Goal: Transaction & Acquisition: Purchase product/service

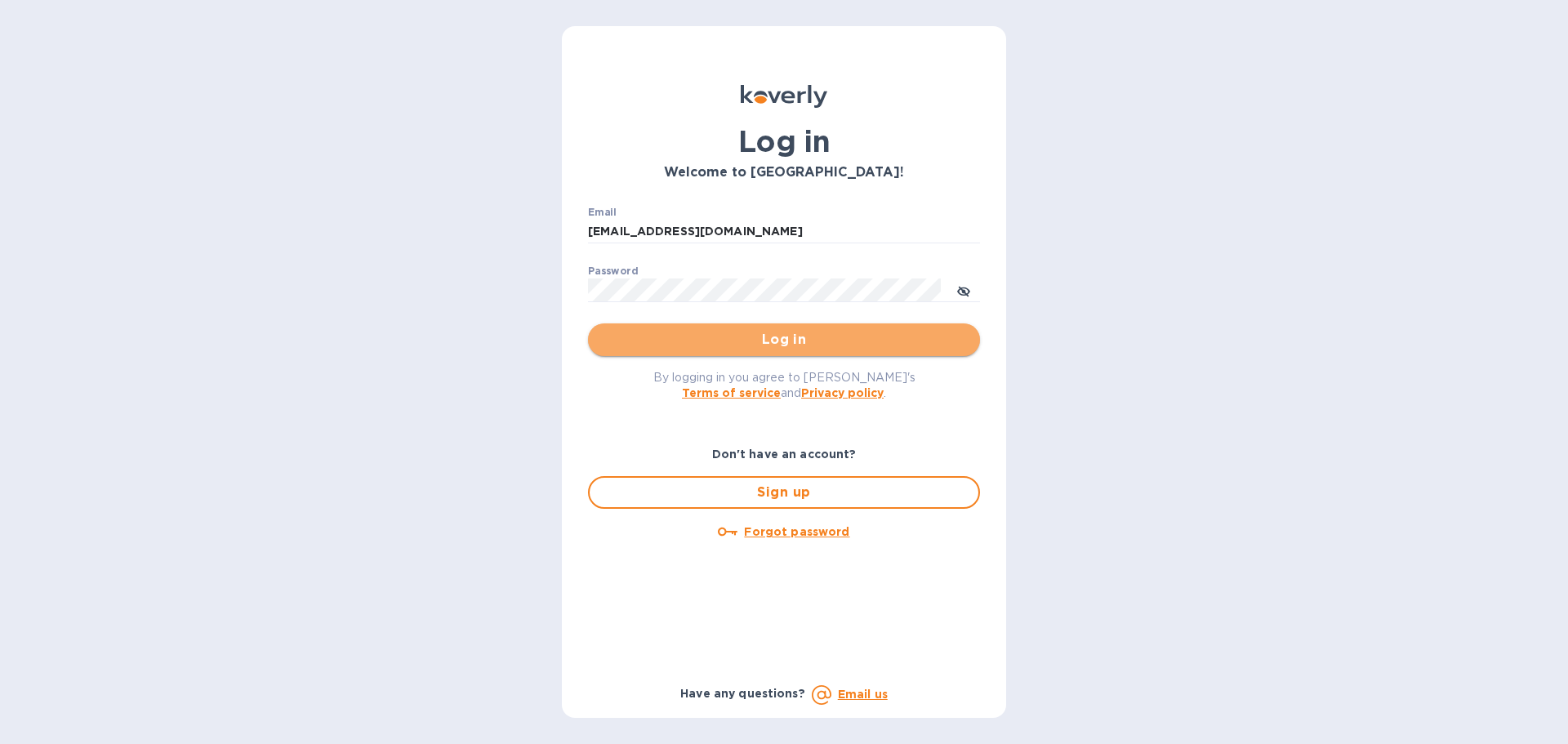
click at [769, 336] on span "Log in" at bounding box center [784, 339] width 366 height 20
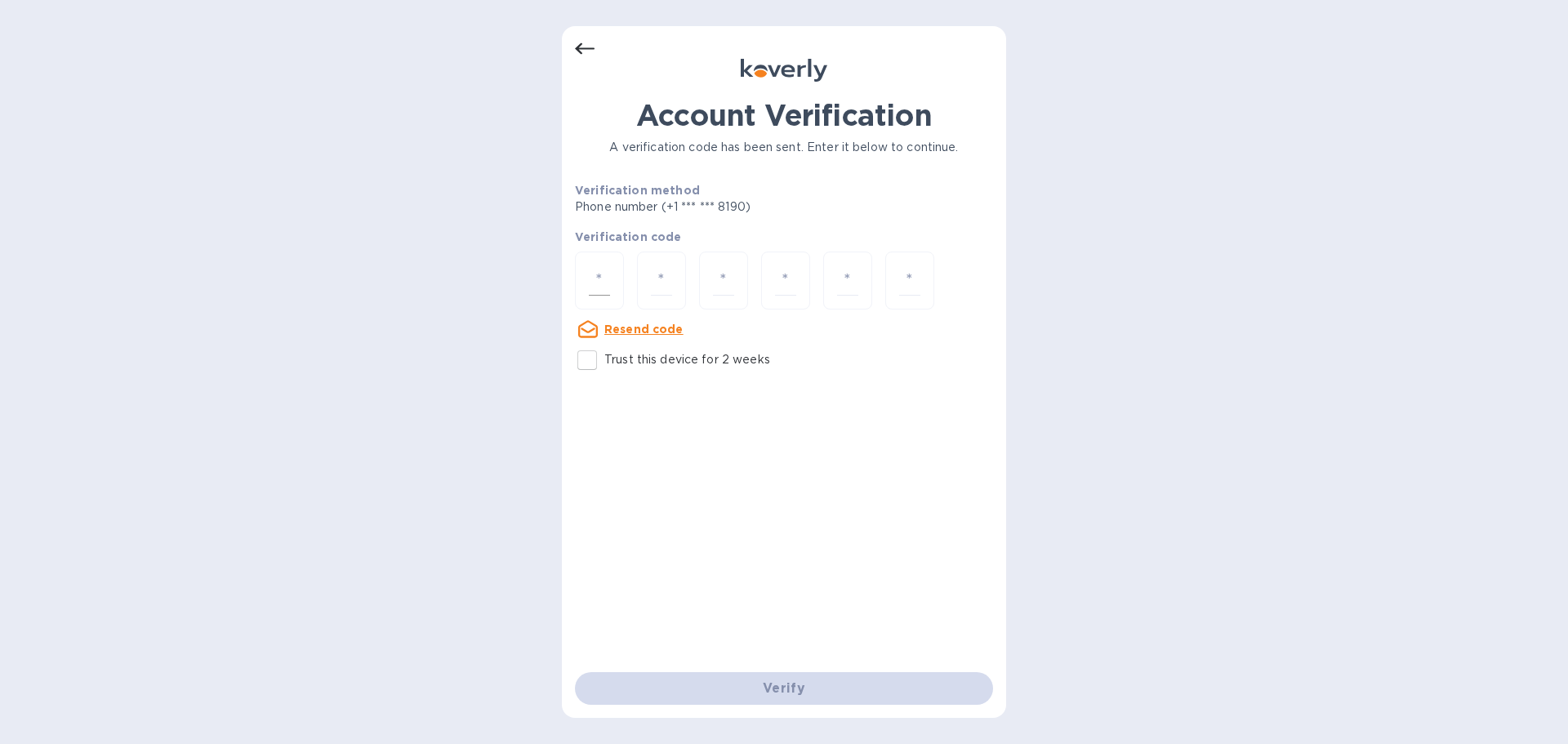
click at [609, 281] on input "number" at bounding box center [599, 281] width 21 height 31
type input "3"
type input "2"
type input "7"
type input "6"
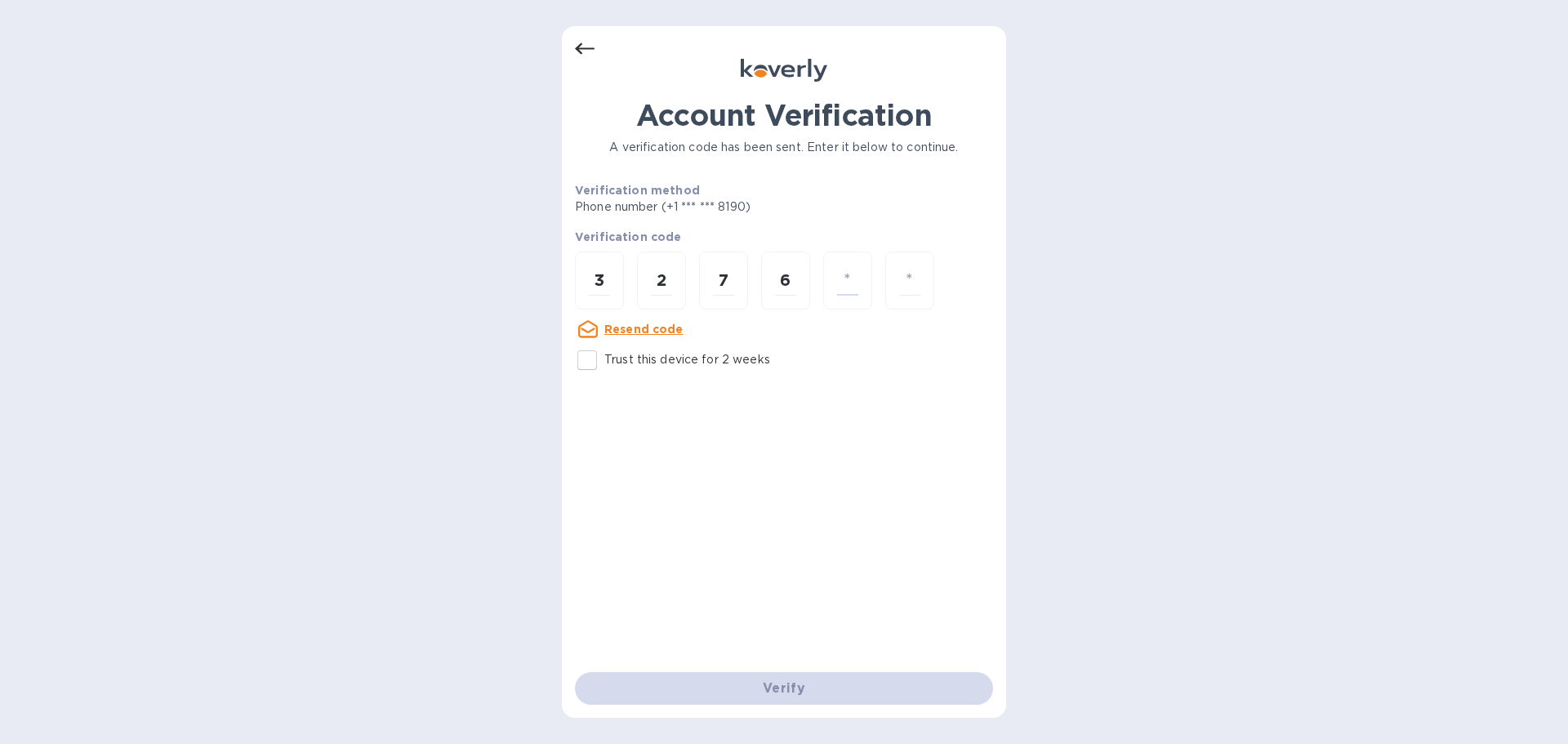
type input "2"
type input "4"
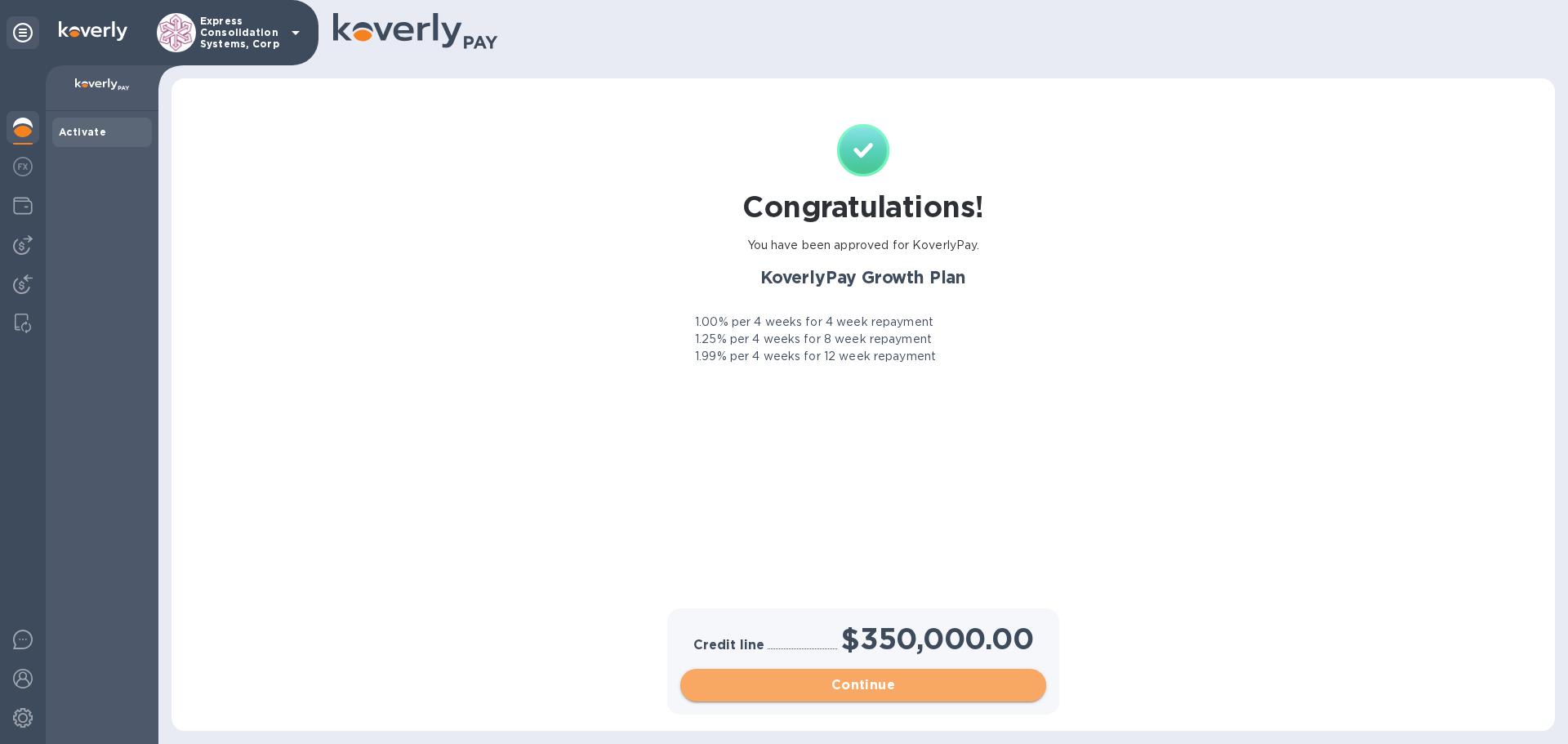
click at [758, 683] on span "Continue" at bounding box center [863, 685] width 340 height 20
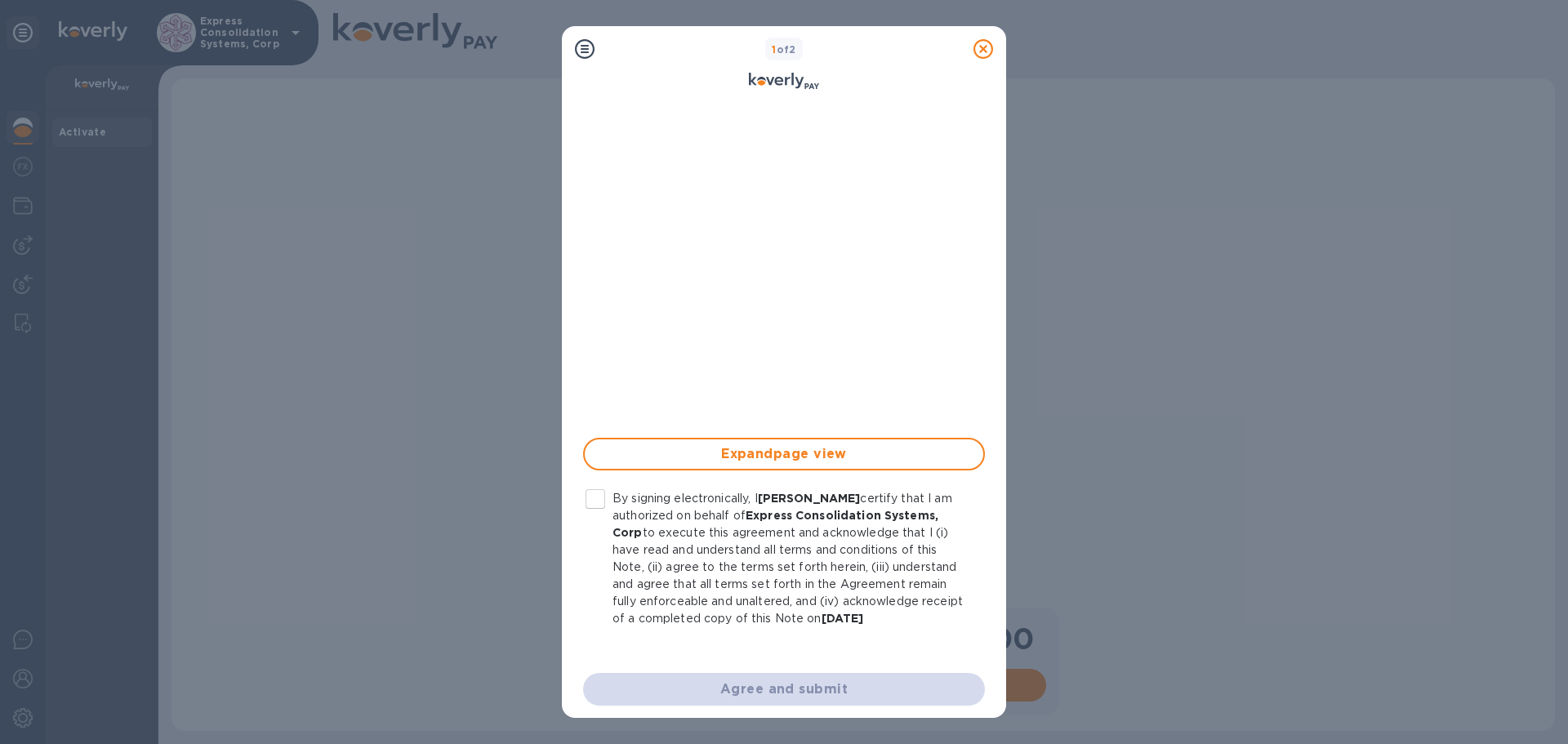
scroll to position [255, 0]
click at [594, 500] on input "By signing electronically, I [PERSON_NAME] certify that I am authorized on beha…" at bounding box center [595, 498] width 34 height 34
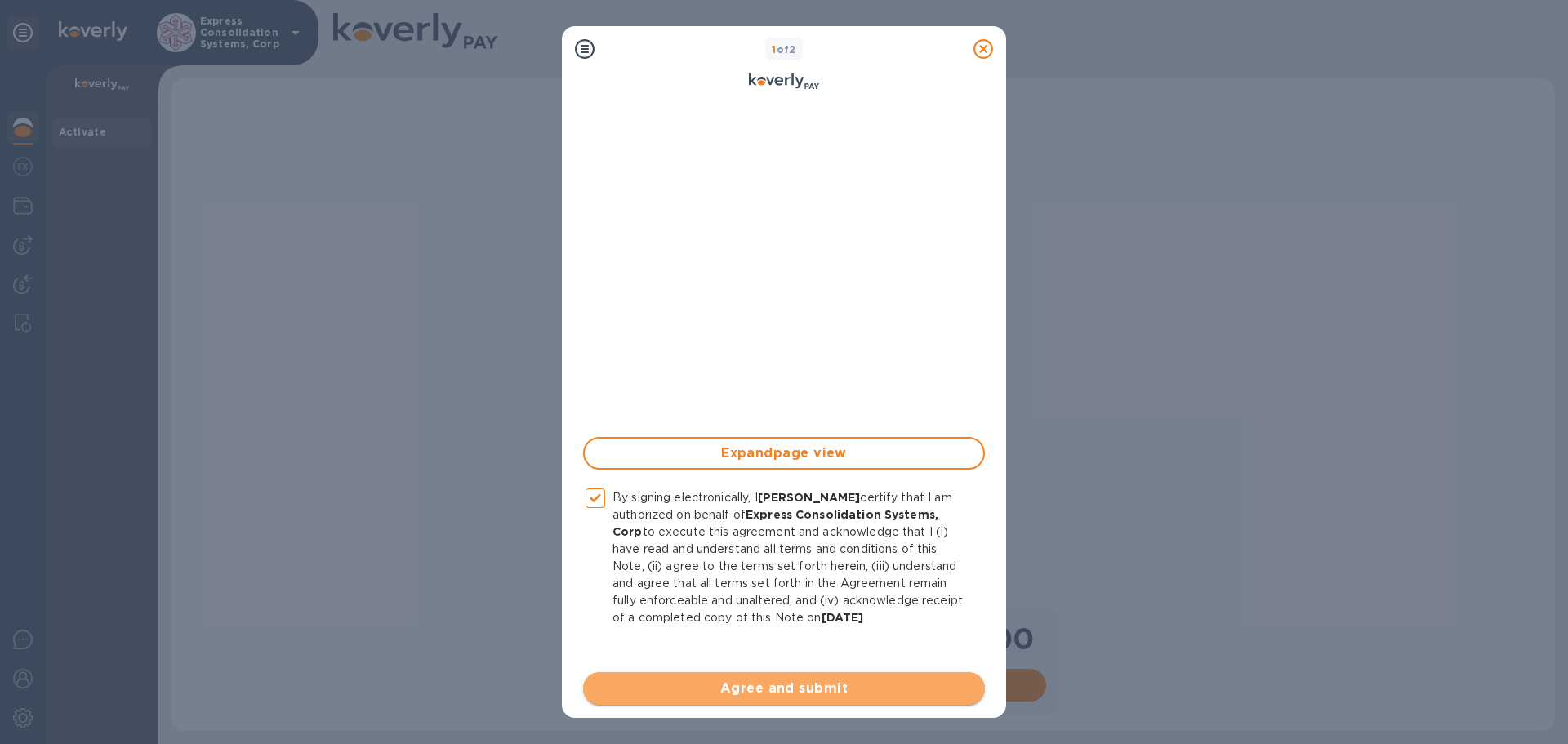
click at [833, 690] on span "Agree and submit" at bounding box center [784, 688] width 376 height 20
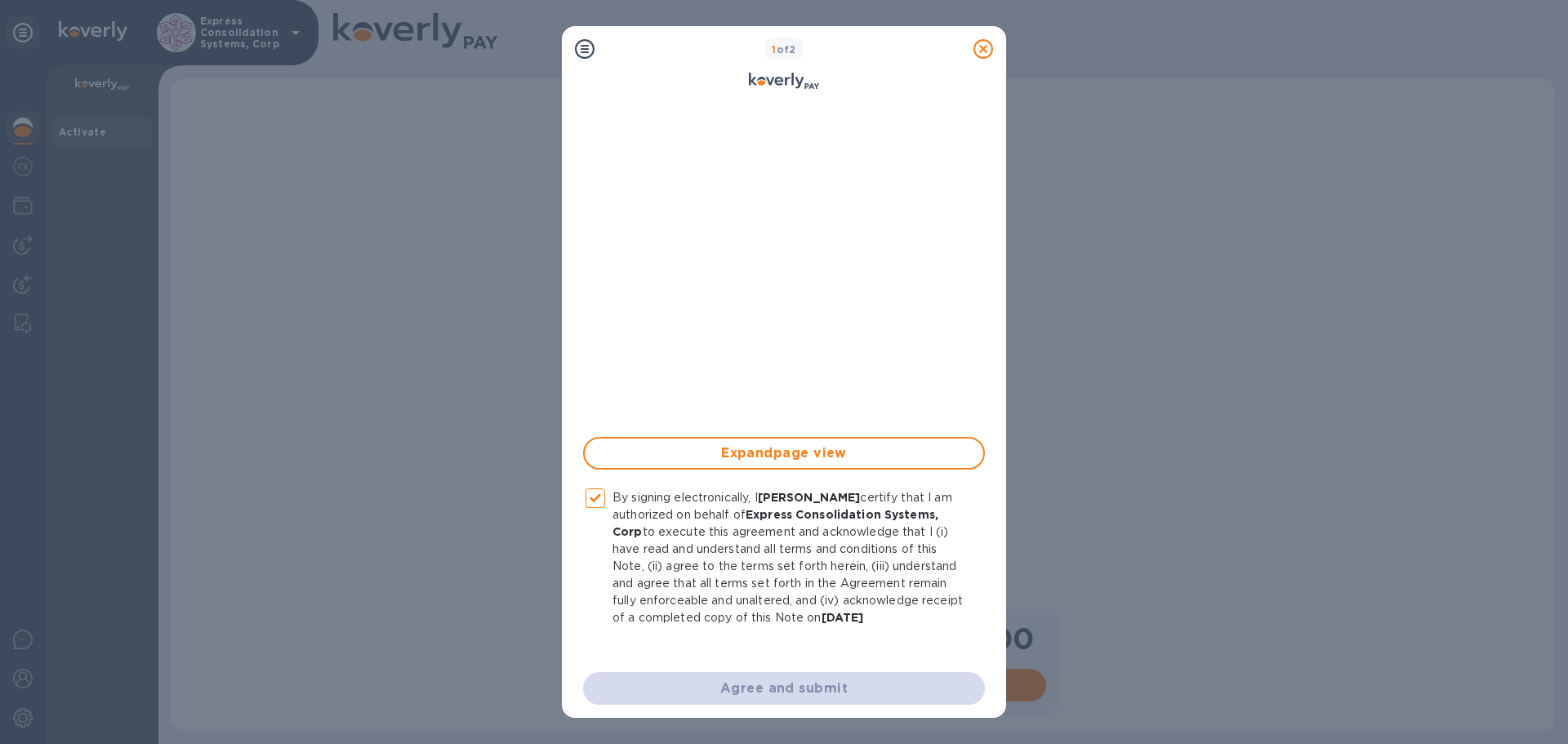
checkbox input "false"
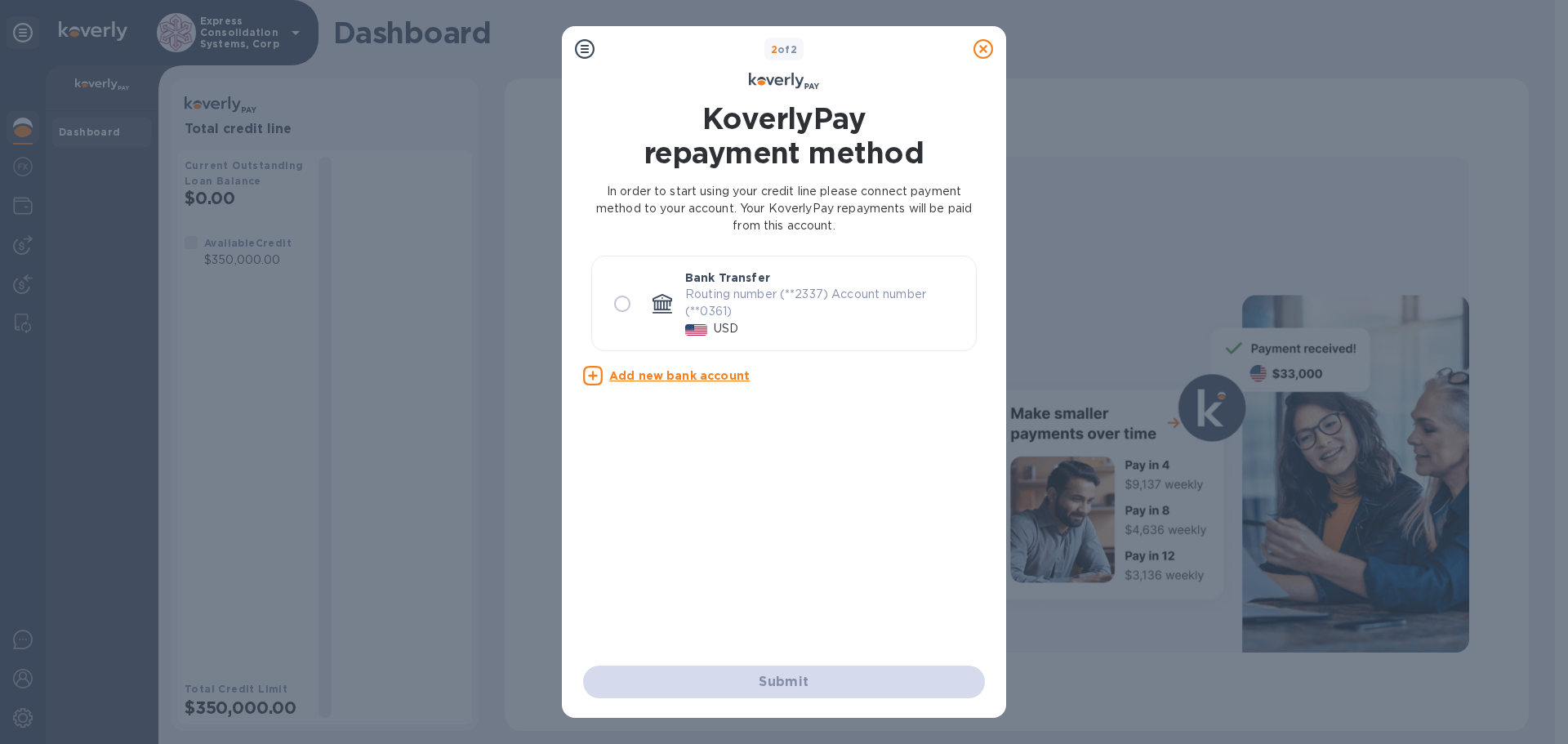
scroll to position [0, 0]
click at [616, 313] on input "radio" at bounding box center [622, 304] width 34 height 34
radio input "true"
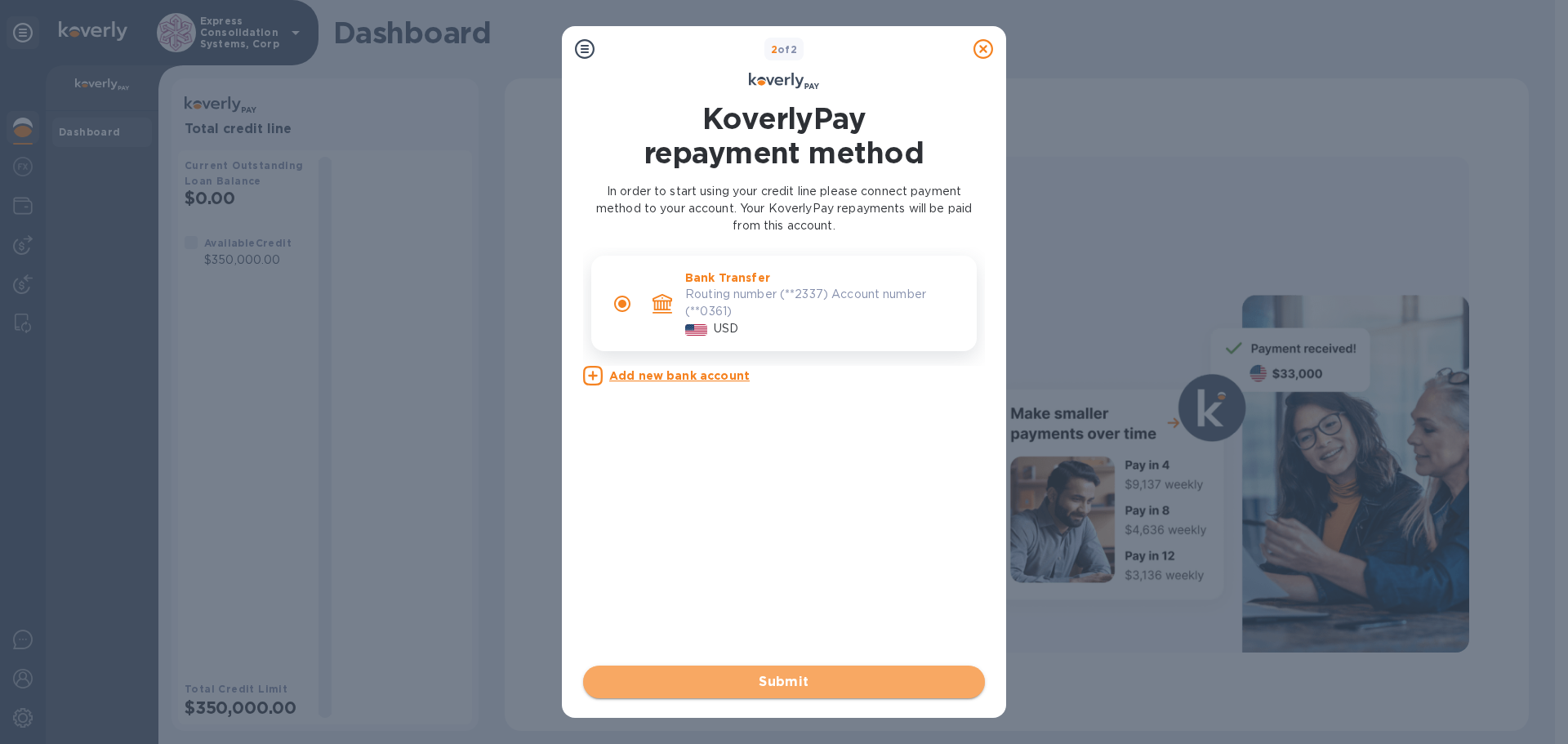
click at [787, 681] on span "Submit" at bounding box center [784, 682] width 376 height 20
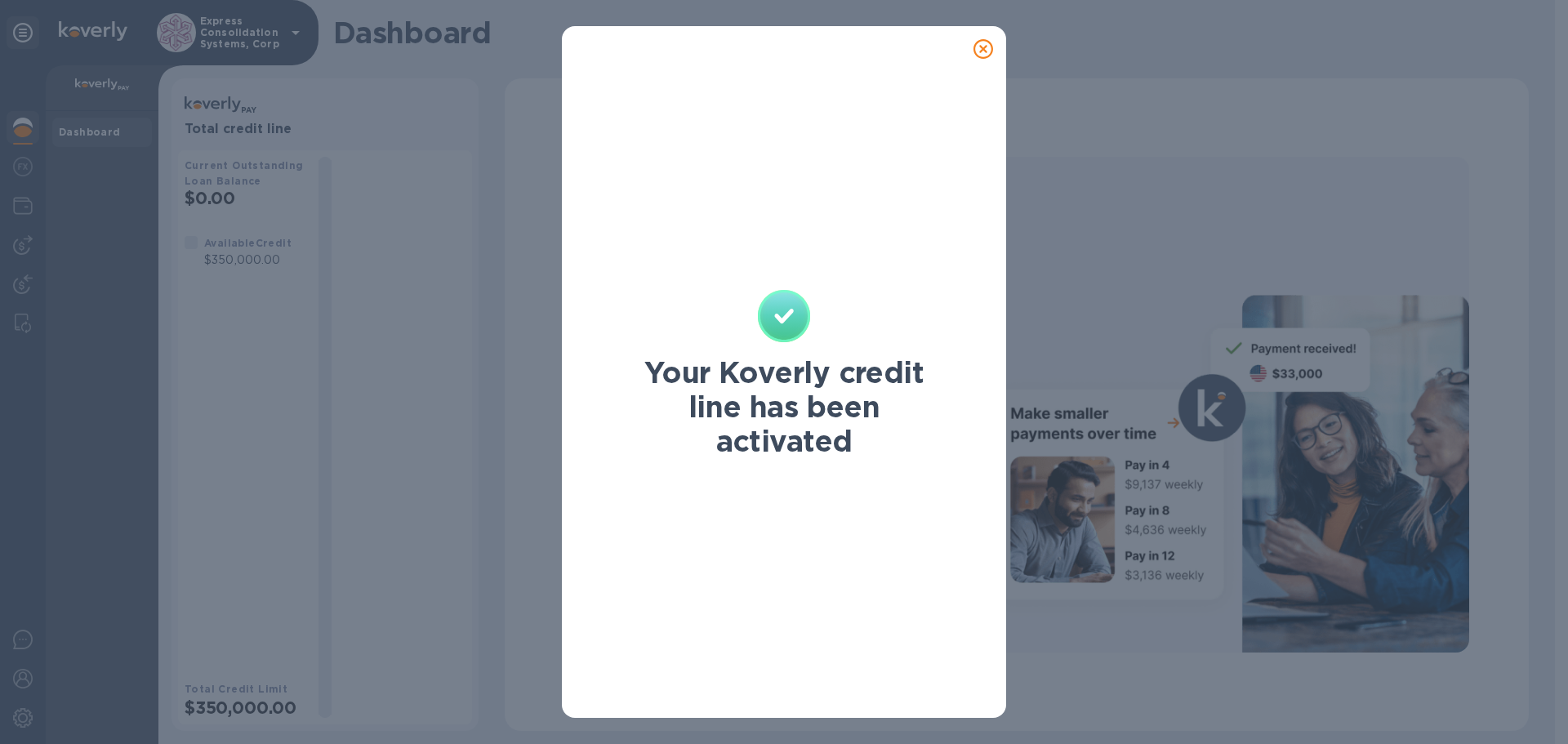
click at [987, 46] on icon at bounding box center [982, 48] width 19 height 20
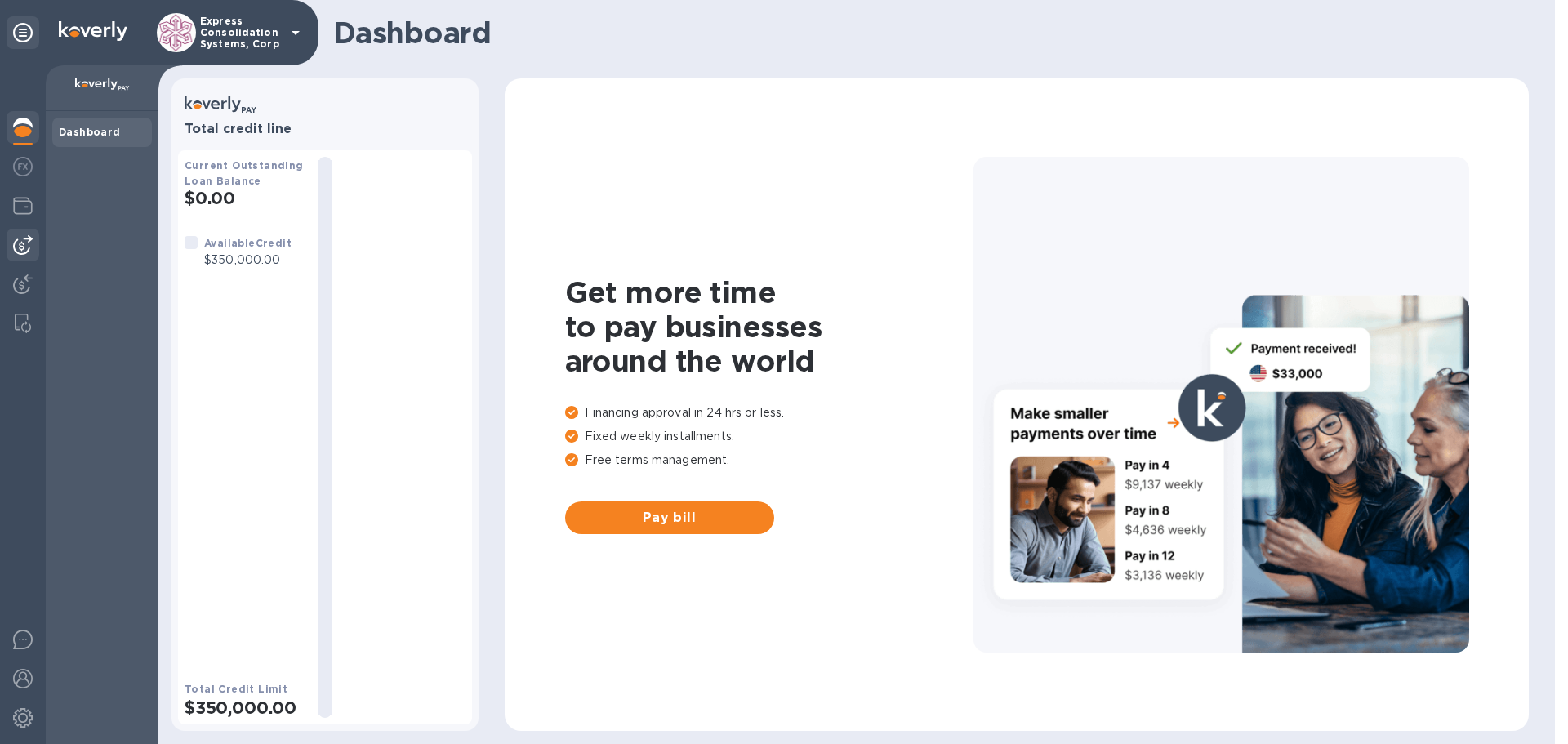
click at [13, 249] on img at bounding box center [22, 244] width 19 height 20
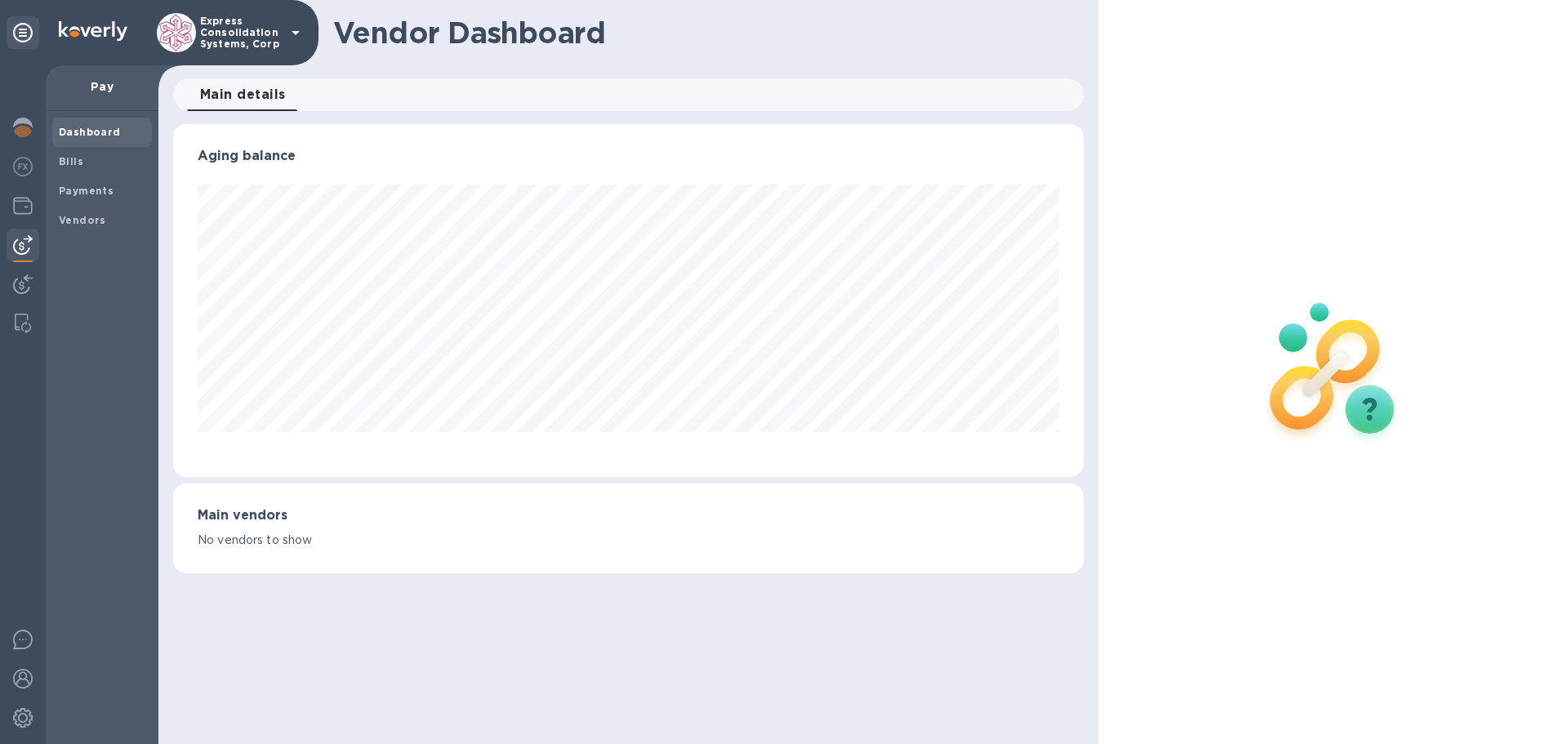
scroll to position [353, 910]
click at [72, 214] on b "Vendors" at bounding box center [82, 219] width 47 height 12
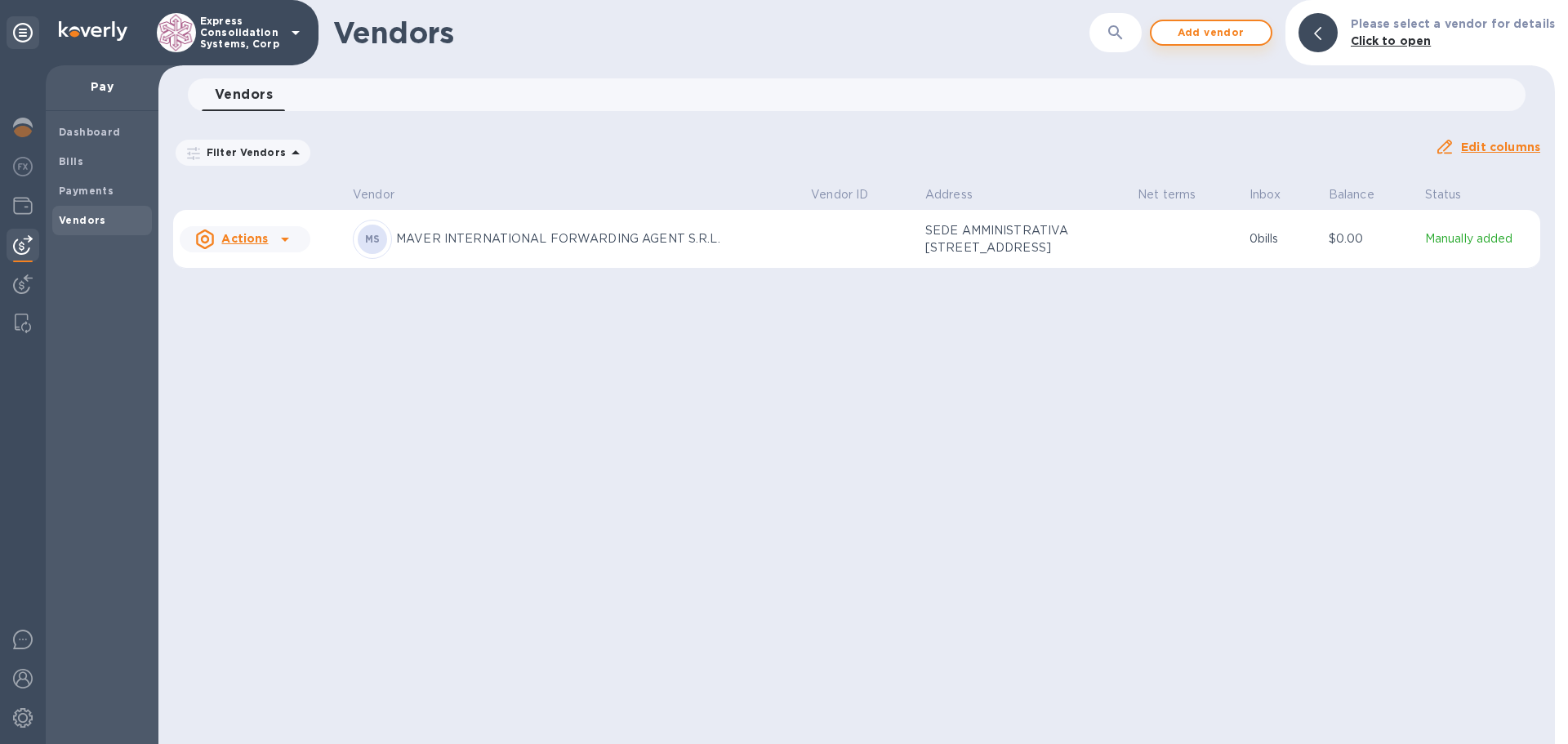
click at [1250, 32] on span "Add vendor" at bounding box center [1211, 33] width 93 height 20
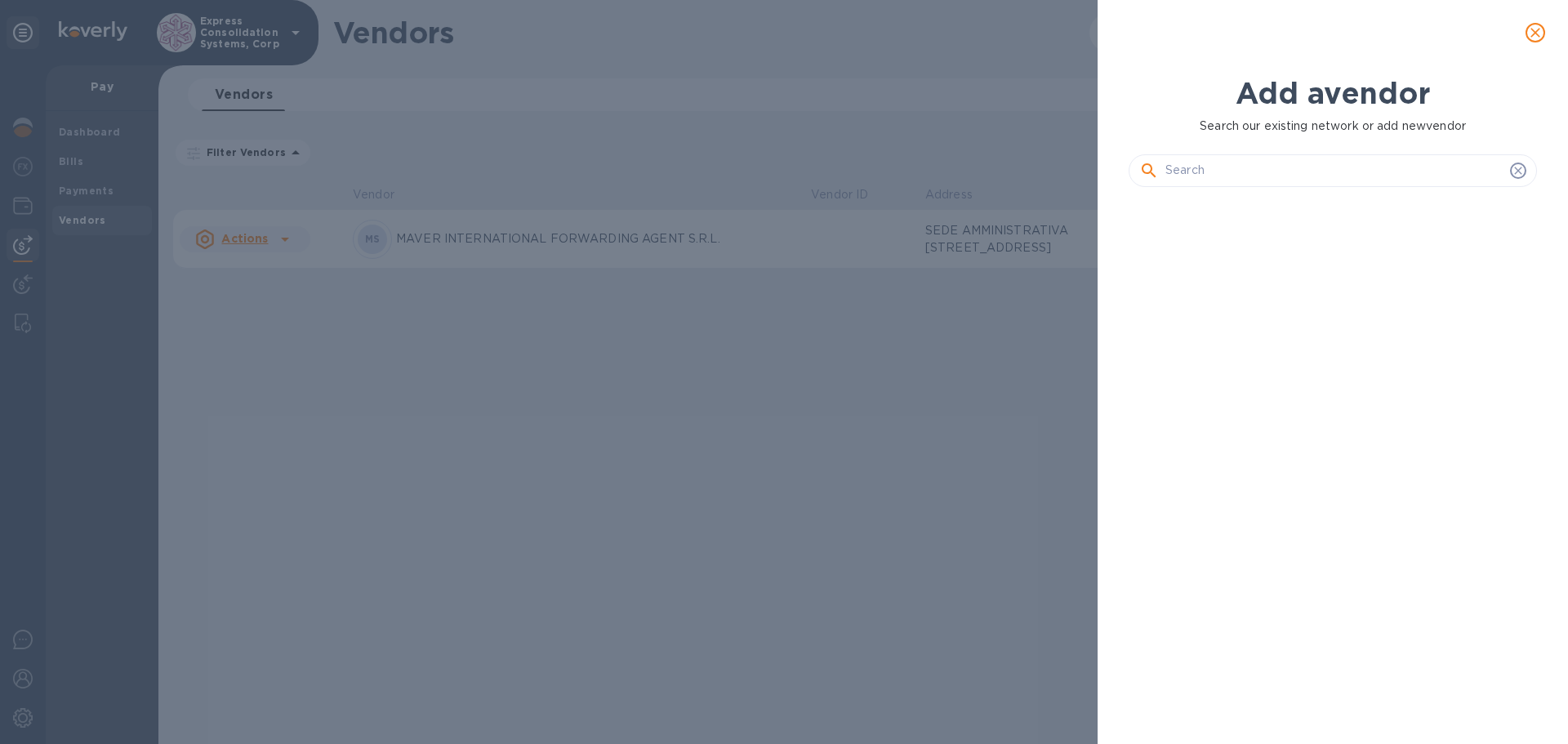
scroll to position [489, 415]
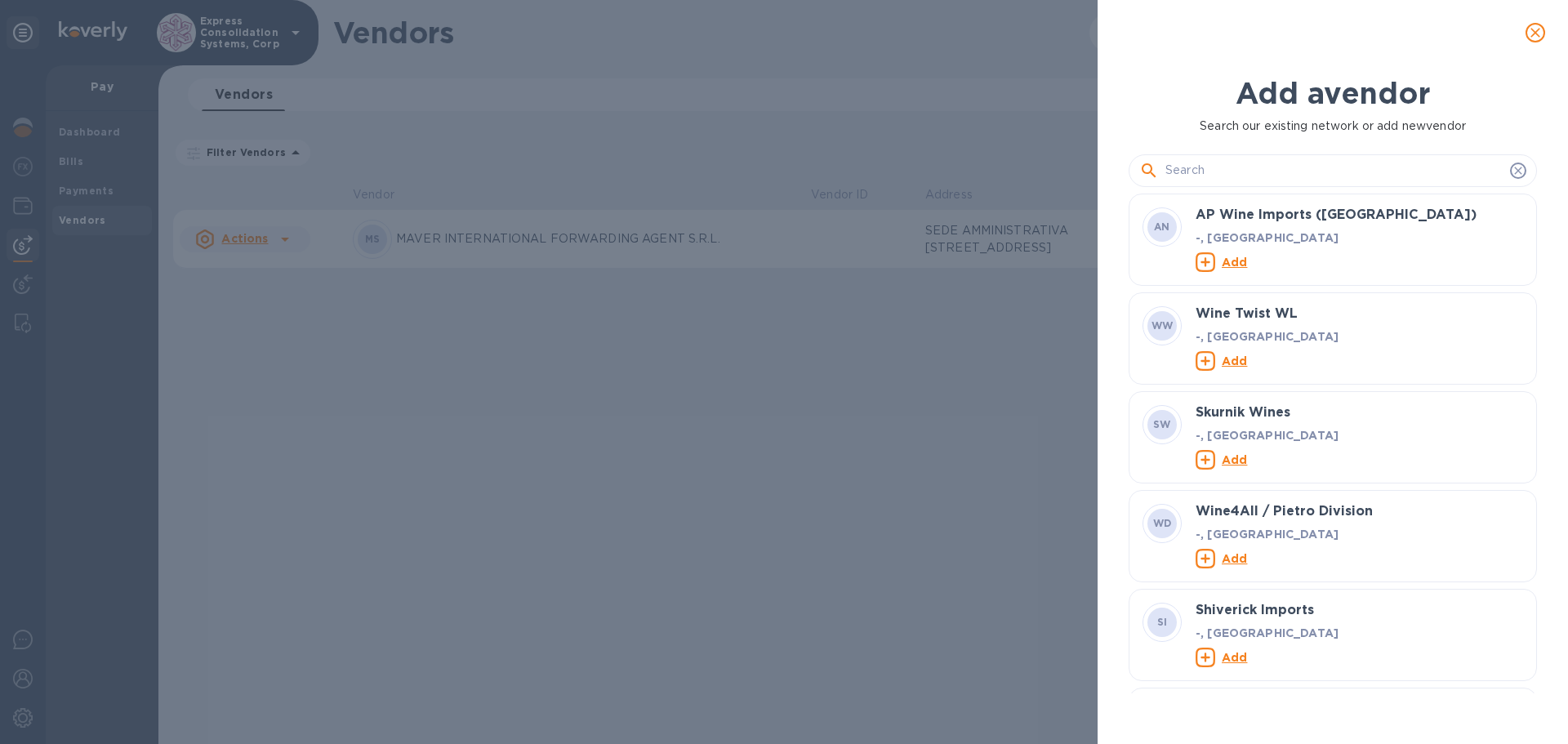
click at [1264, 173] on input "text" at bounding box center [1334, 171] width 338 height 24
type input "X"
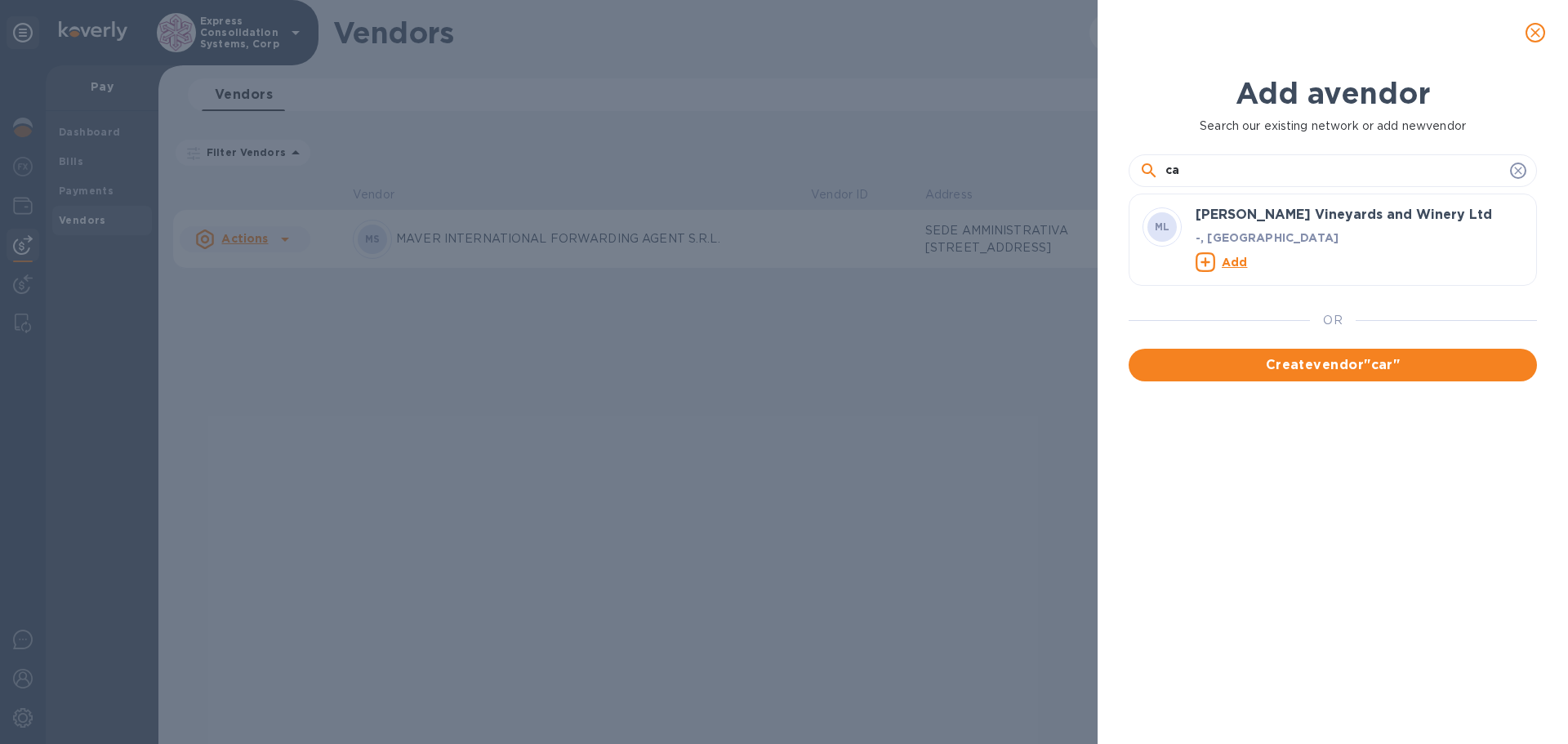
type input "c"
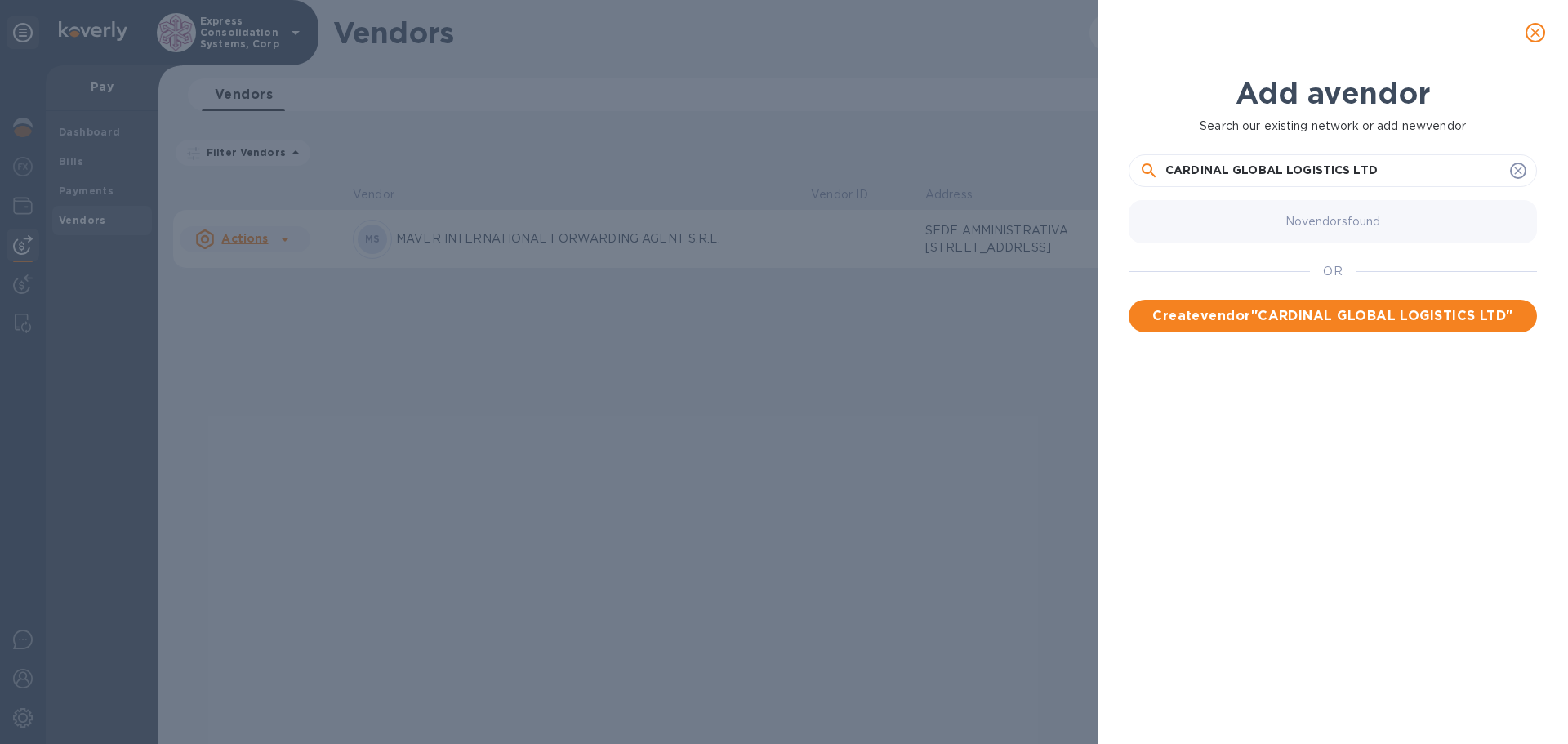
drag, startPoint x: 1233, startPoint y: 173, endPoint x: 1388, endPoint y: 173, distance: 155.0
click at [1388, 173] on input "CARDINAL GLOBAL LOGISTICS LTD" at bounding box center [1334, 171] width 338 height 24
type input "CARDINAL MARITIME LTD"
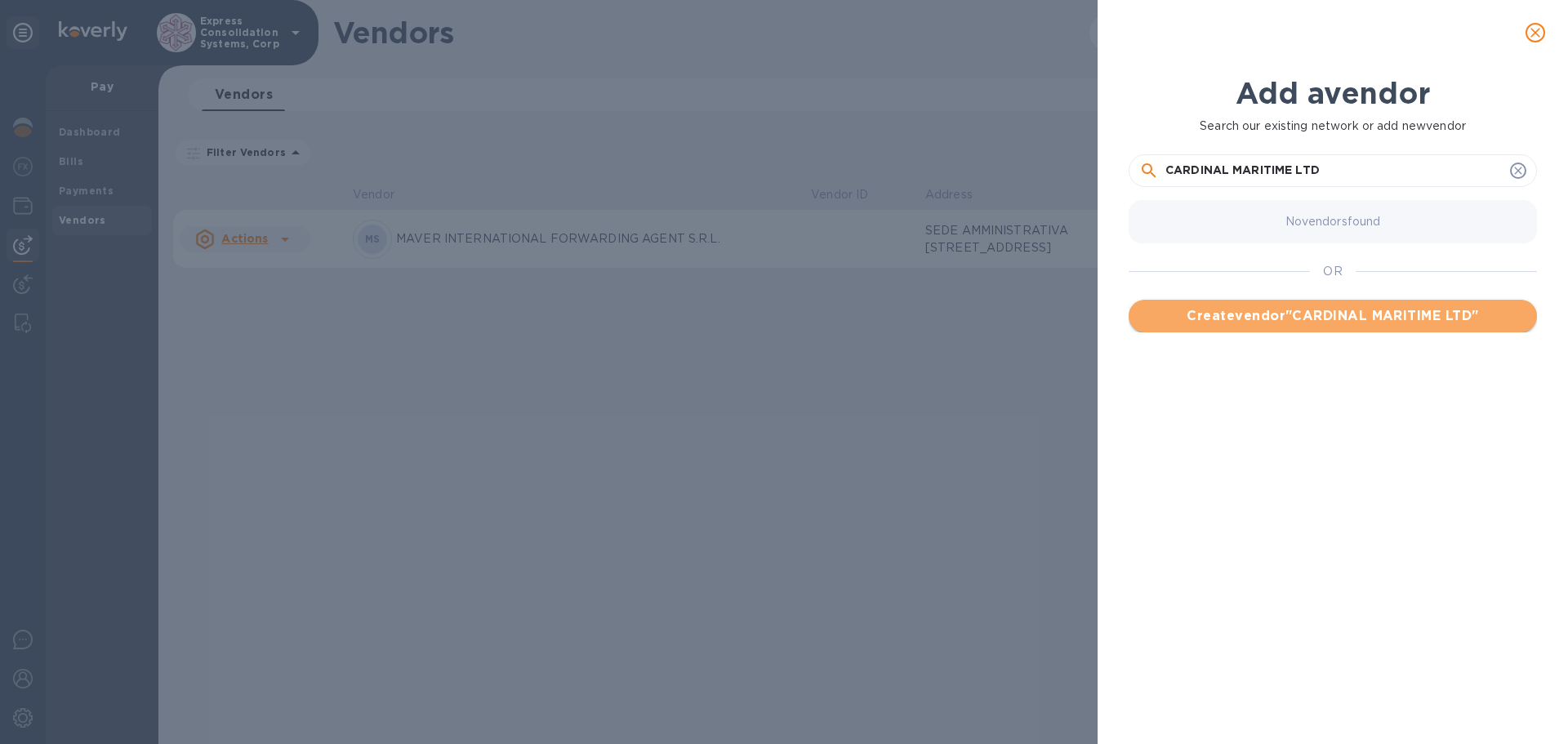
click at [1400, 318] on span "Create vendor " CARDINAL MARITIME LTD "" at bounding box center [1333, 316] width 382 height 20
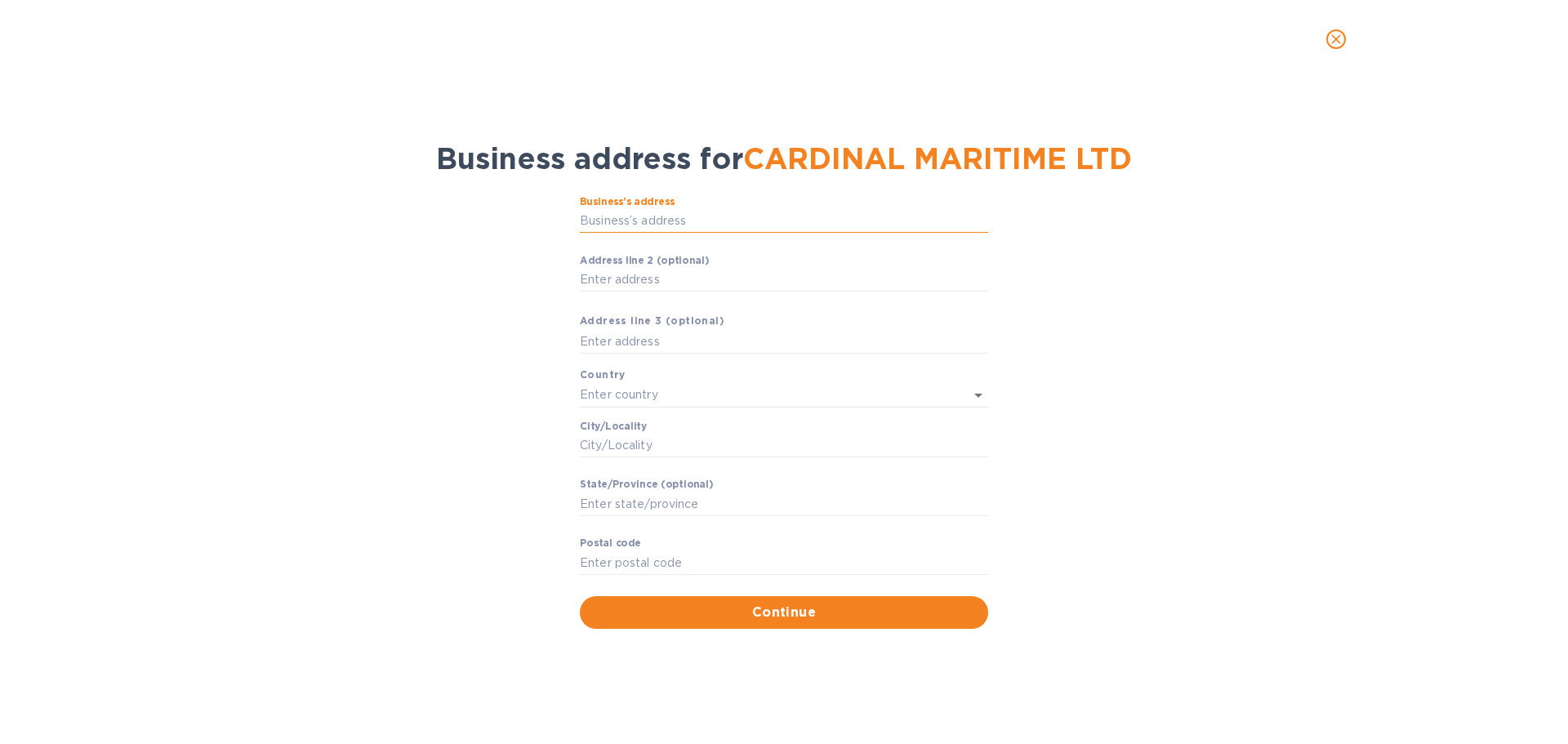
click at [661, 221] on input "Business’s аddress" at bounding box center [784, 221] width 408 height 24
type input "[GEOGRAPHIC_DATA]"
type input "Wythenshawe"
type input "[GEOGRAPHIC_DATA]"
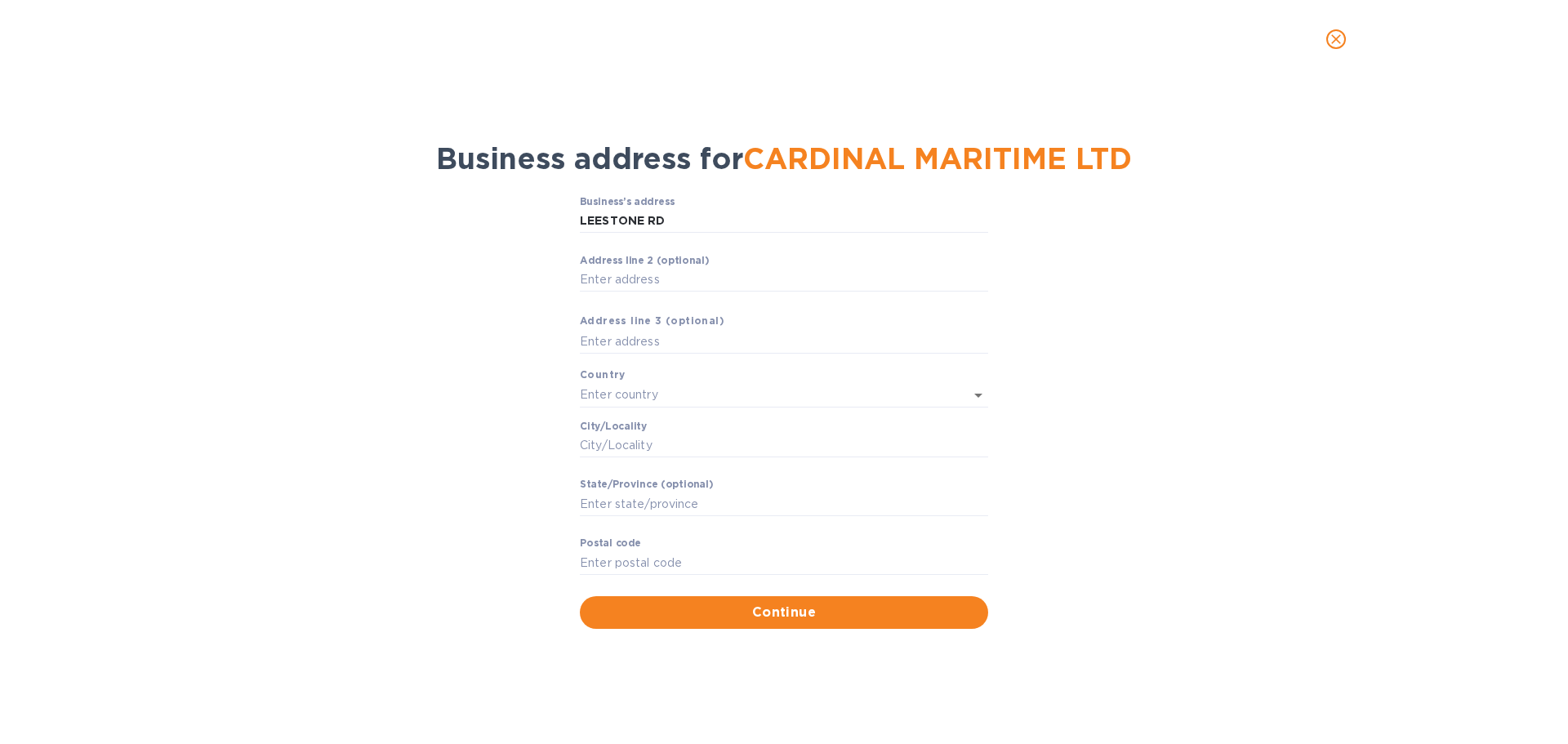
type input "M22 4RN"
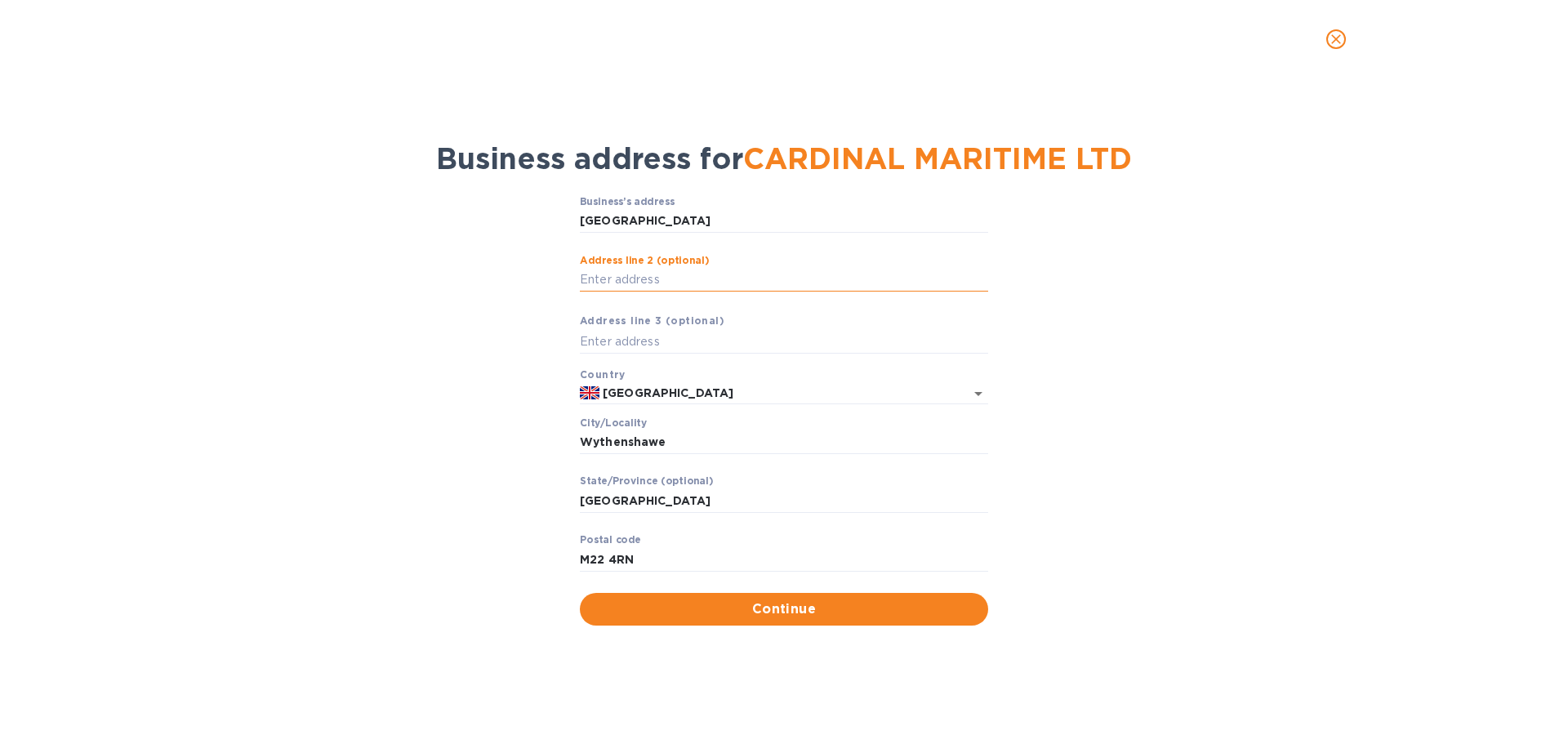
click at [734, 284] on input "Аddress line 2 (optional)" at bounding box center [784, 280] width 408 height 24
type input "Sharston Industrial Estate"
click at [656, 551] on input "M22 4RN" at bounding box center [784, 559] width 408 height 24
type input "M22 4RB"
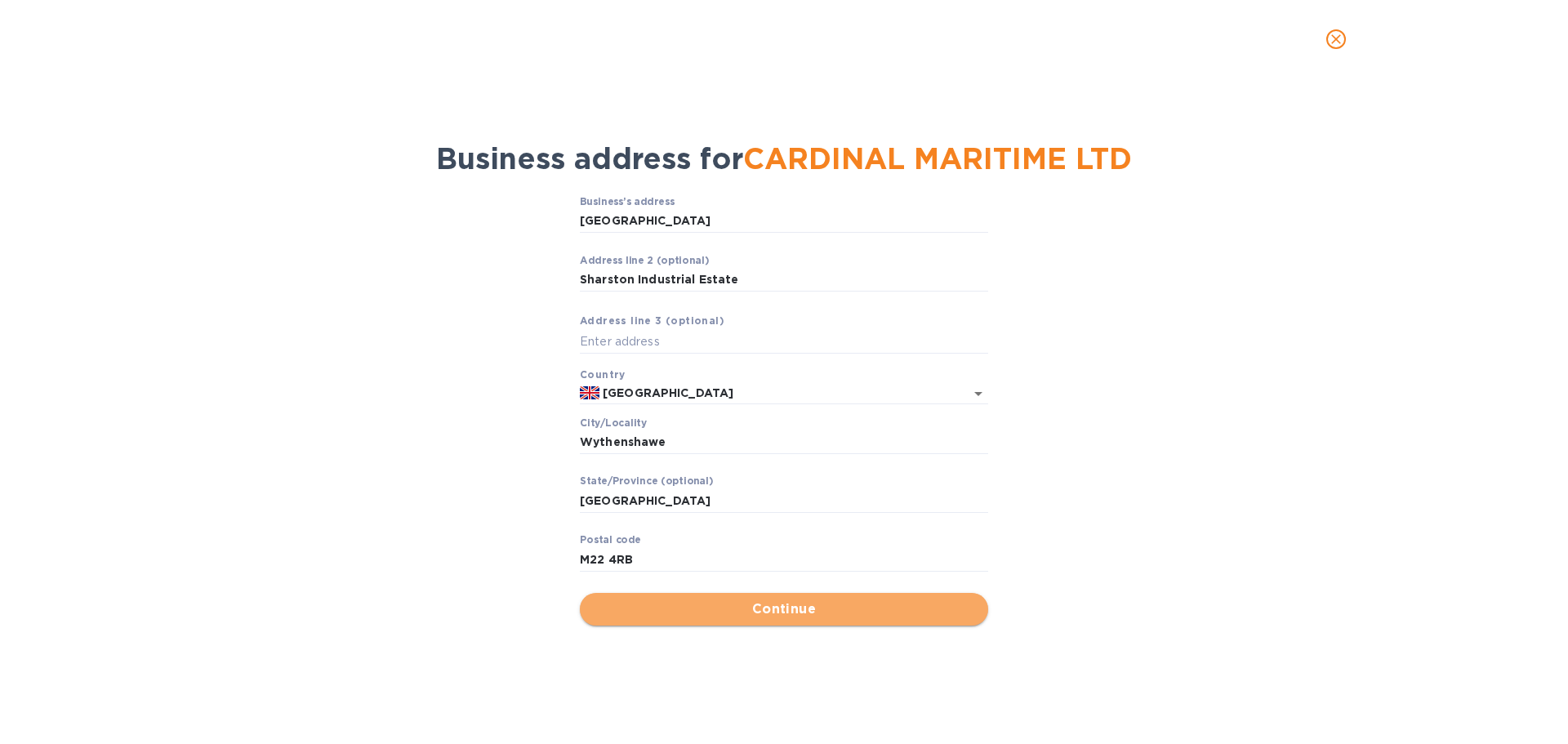
click at [819, 618] on span "Continue" at bounding box center [784, 609] width 382 height 20
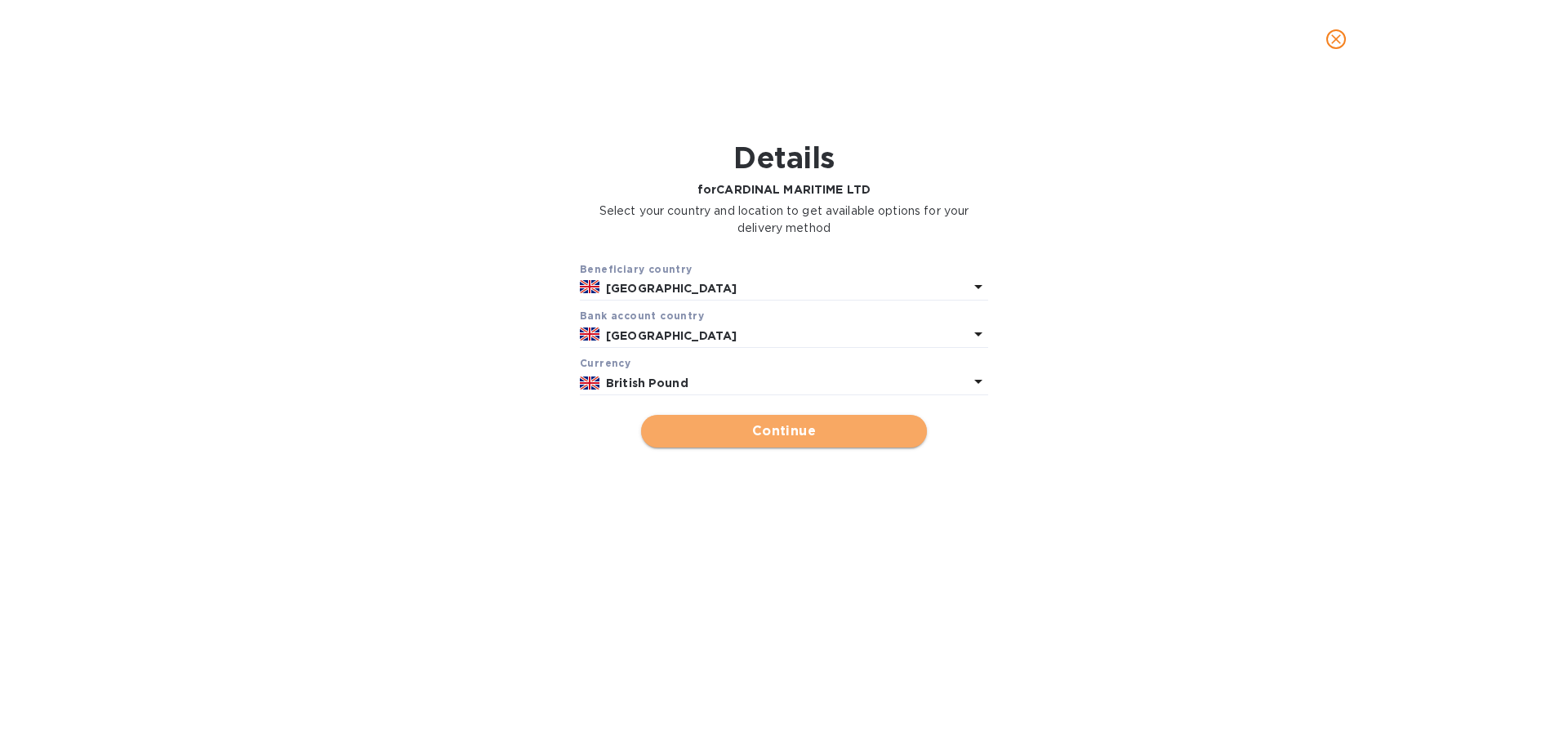
click at [824, 432] on span "Continue" at bounding box center [784, 431] width 260 height 20
type input "CARDINAL MARITIME LTD"
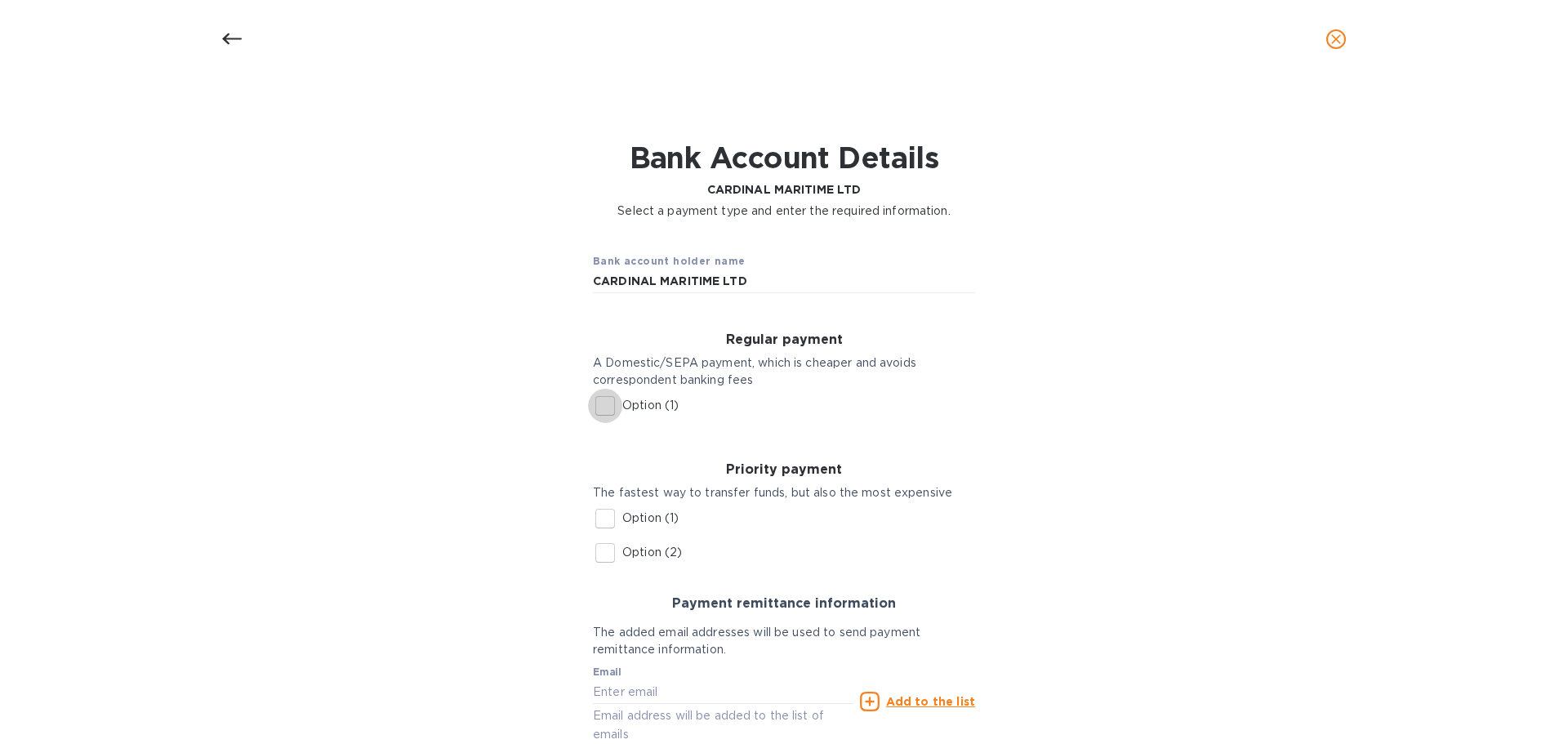
click at [605, 417] on input "Option (1)" at bounding box center [604, 406] width 34 height 34
checkbox input "true"
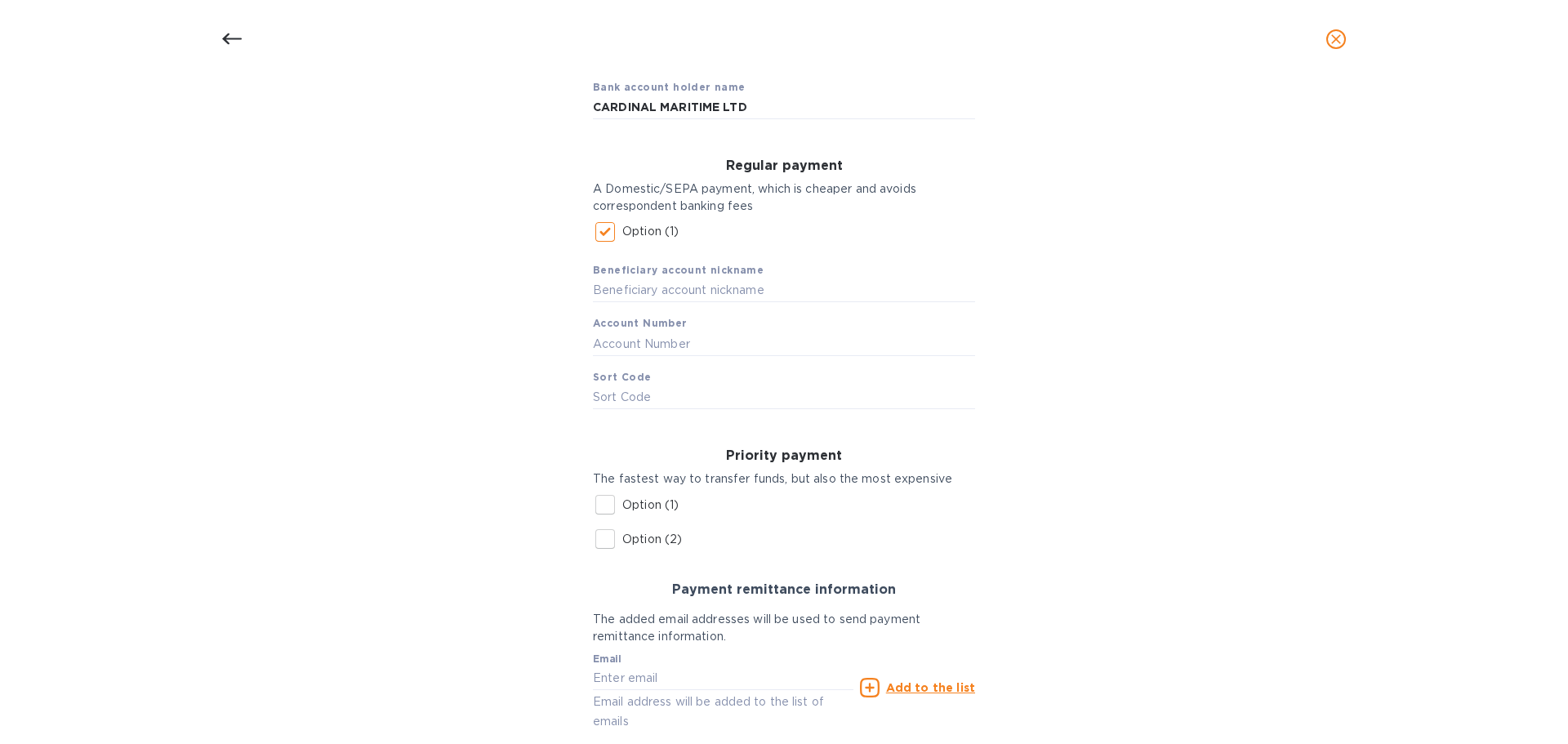
scroll to position [245, 0]
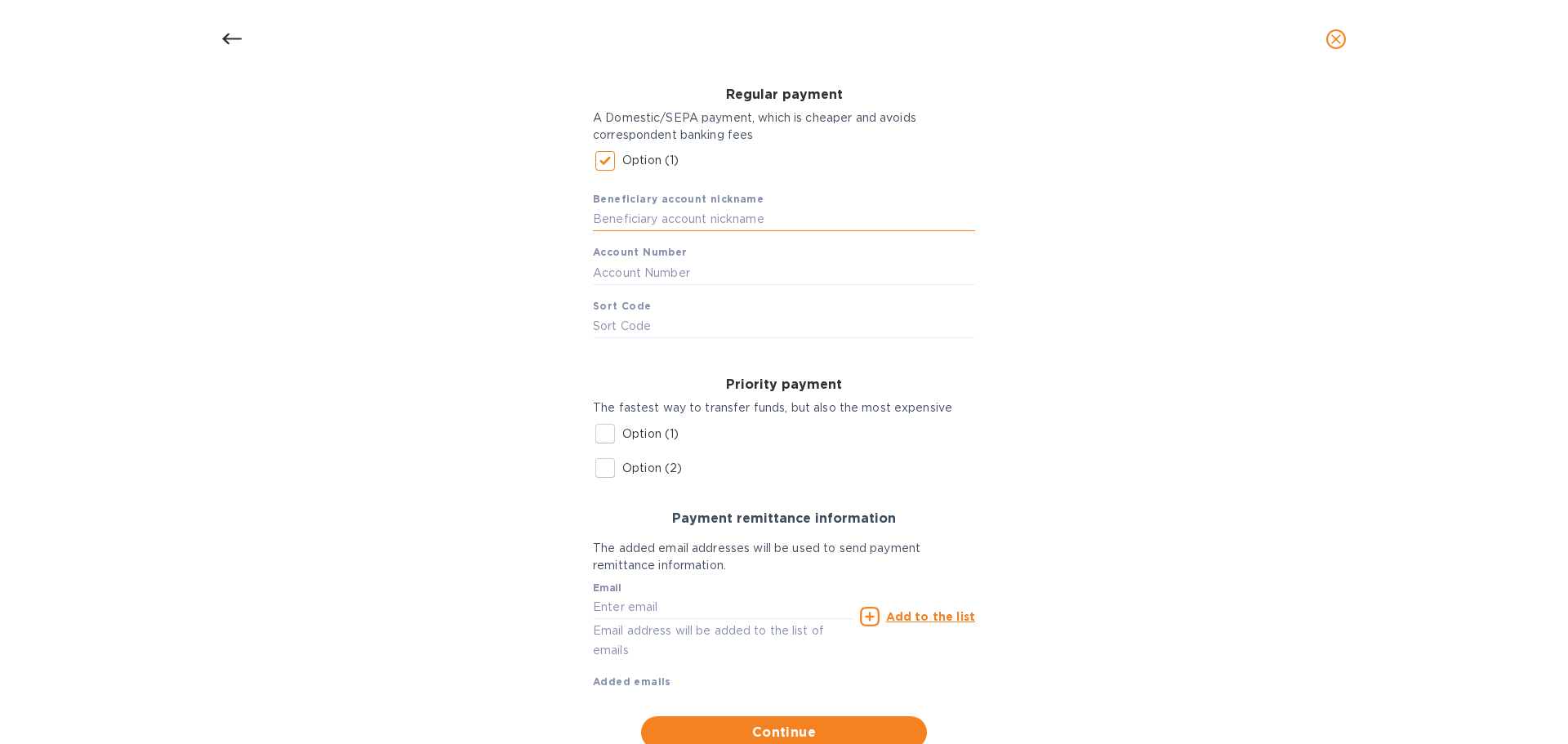
click at [641, 215] on input "text" at bounding box center [784, 219] width 382 height 24
type input "c"
type input "80031496"
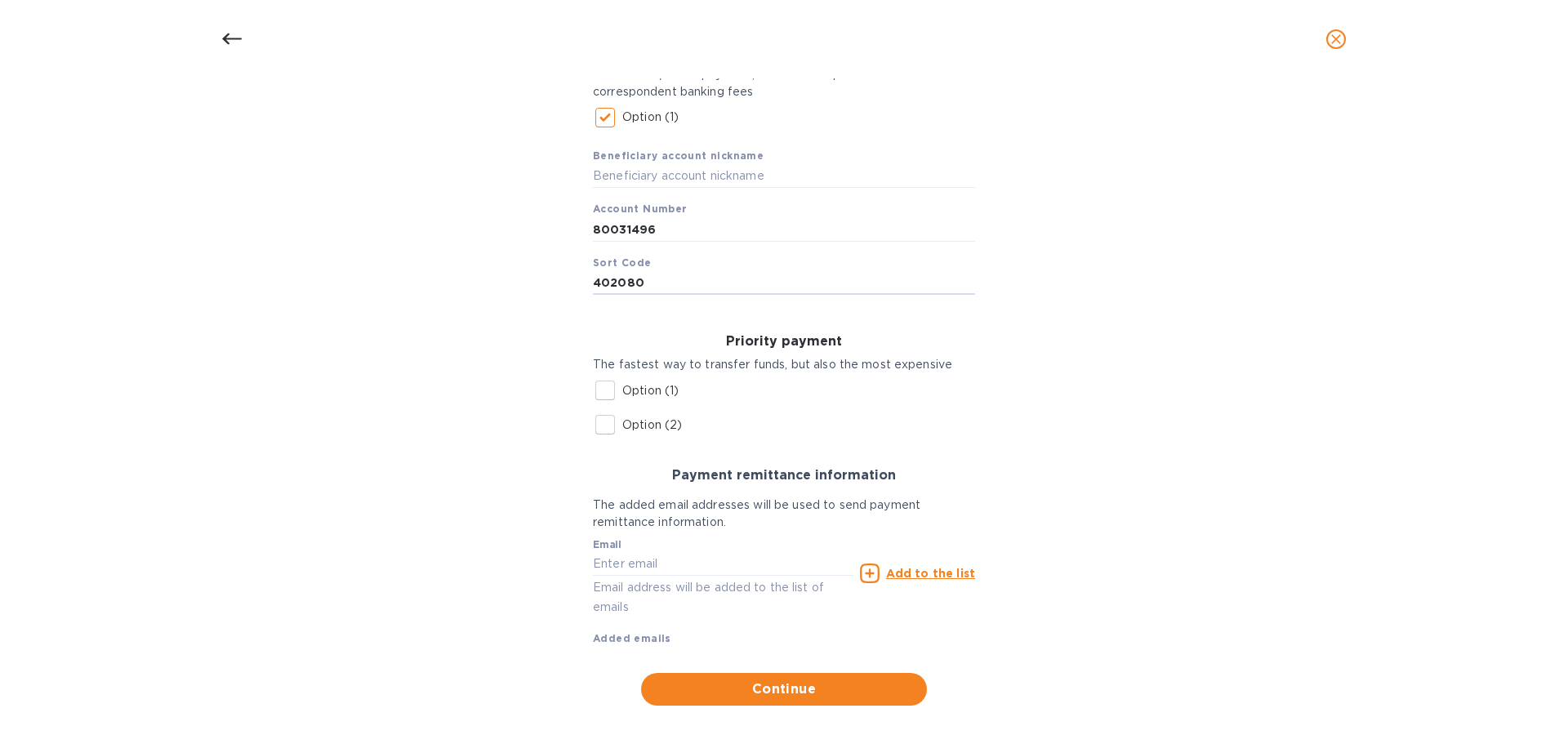
scroll to position [301, 0]
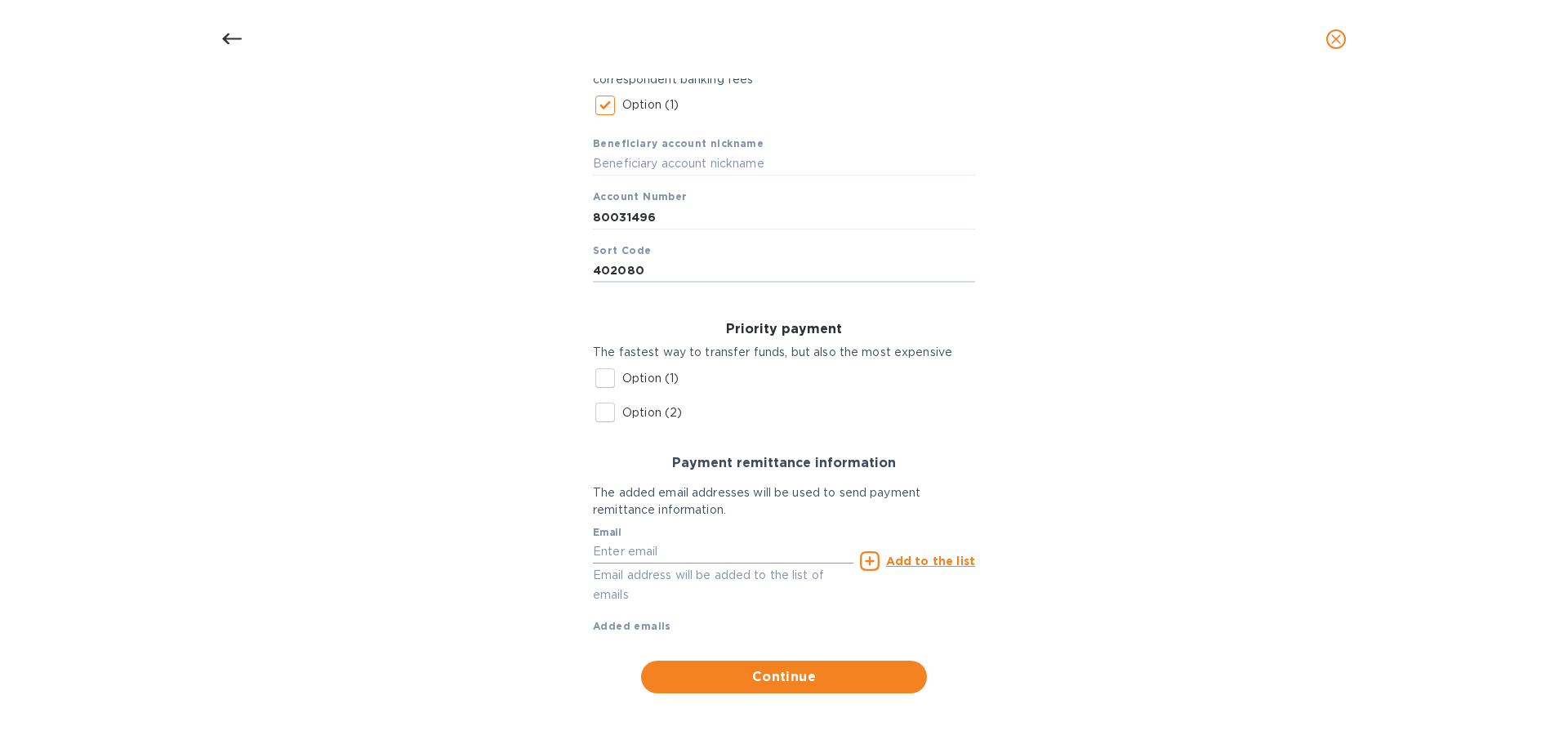
type input "402080"
click at [654, 542] on input "text" at bounding box center [723, 552] width 261 height 24
type input "[PERSON_NAME][EMAIL_ADDRESS][DOMAIN_NAME]"
click at [939, 558] on u "Add to the list" at bounding box center [930, 561] width 89 height 13
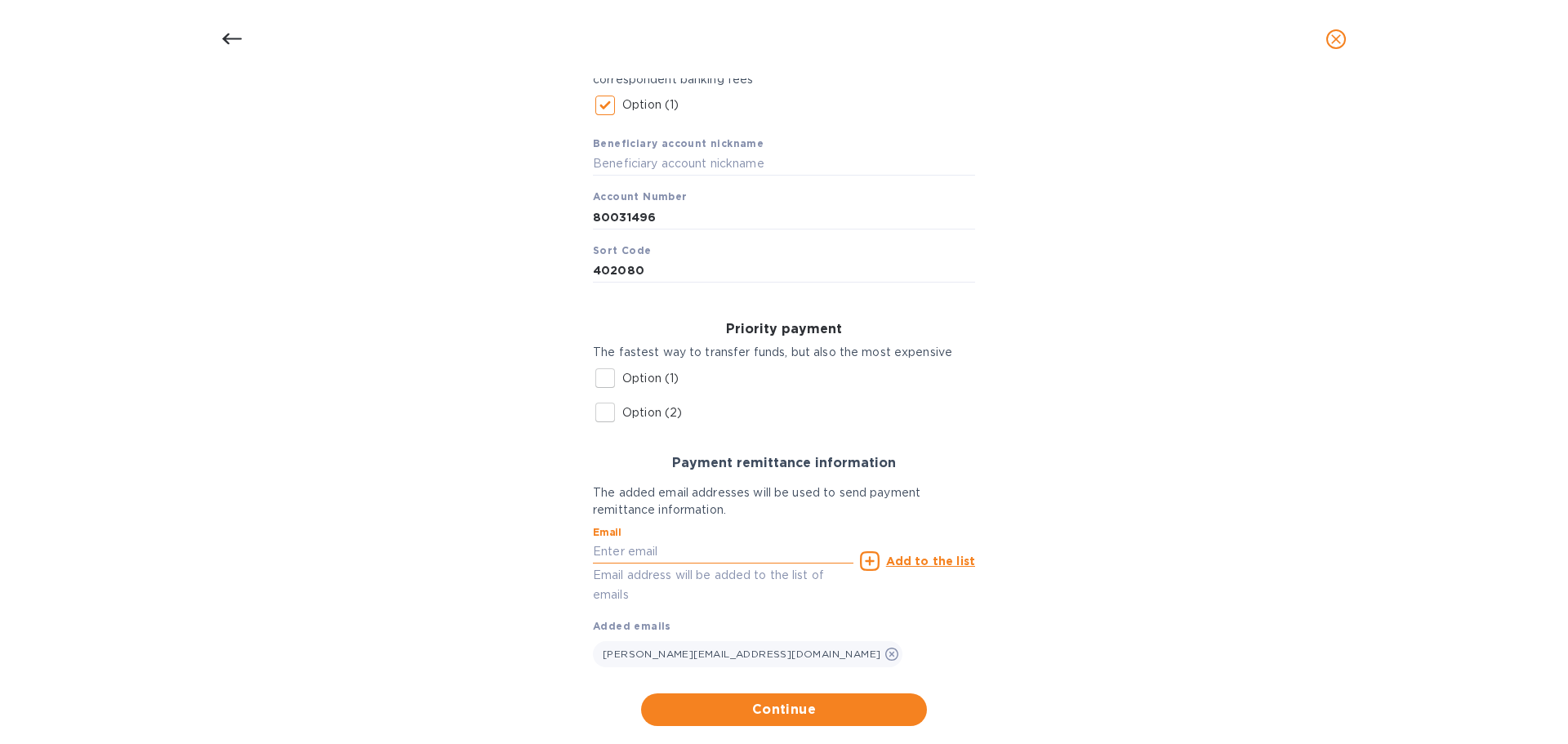
click at [606, 553] on input "text" at bounding box center [723, 552] width 261 height 24
type input "[EMAIL_ADDRESS][DOMAIN_NAME]"
click at [935, 567] on u "Add to the list" at bounding box center [930, 561] width 89 height 13
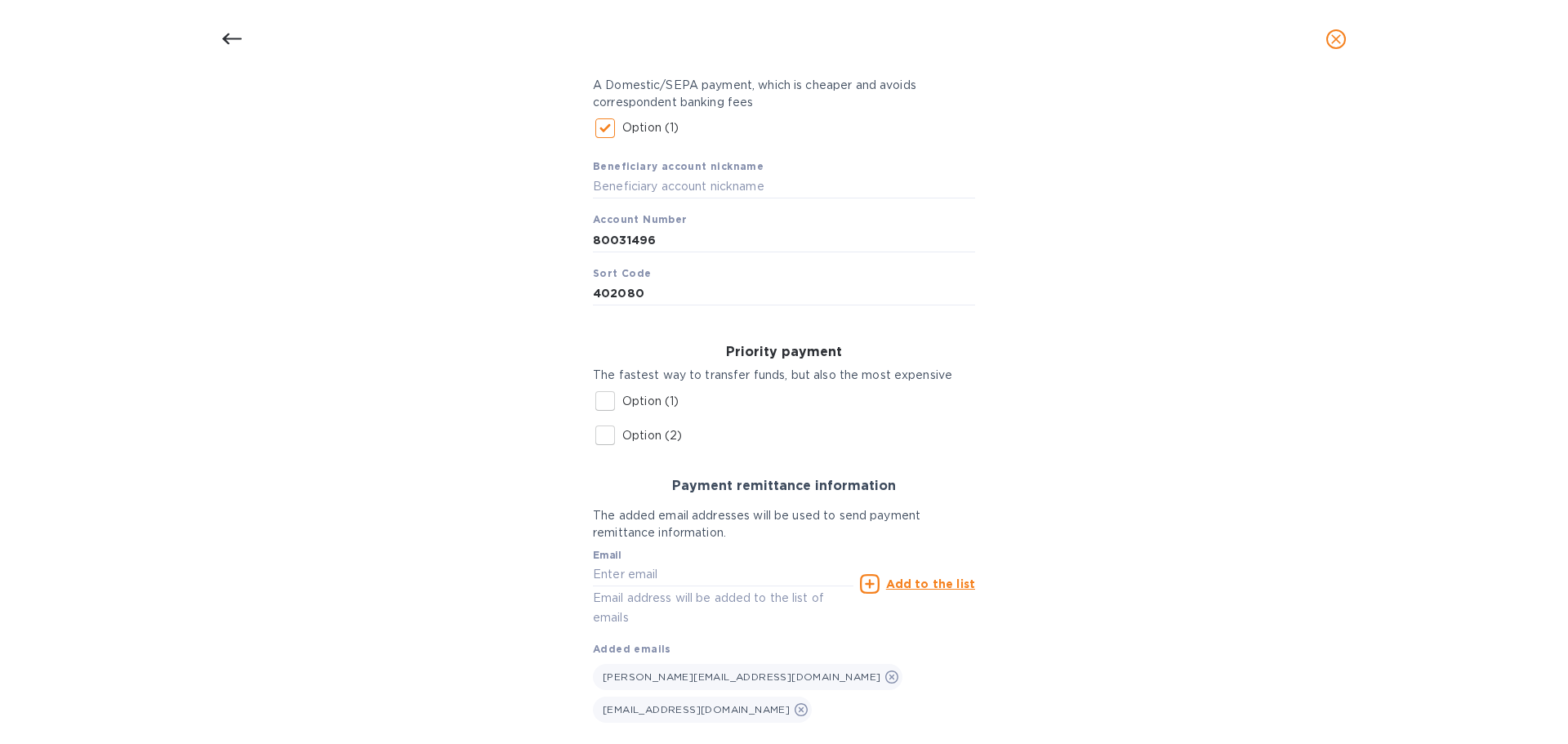
scroll to position [333, 0]
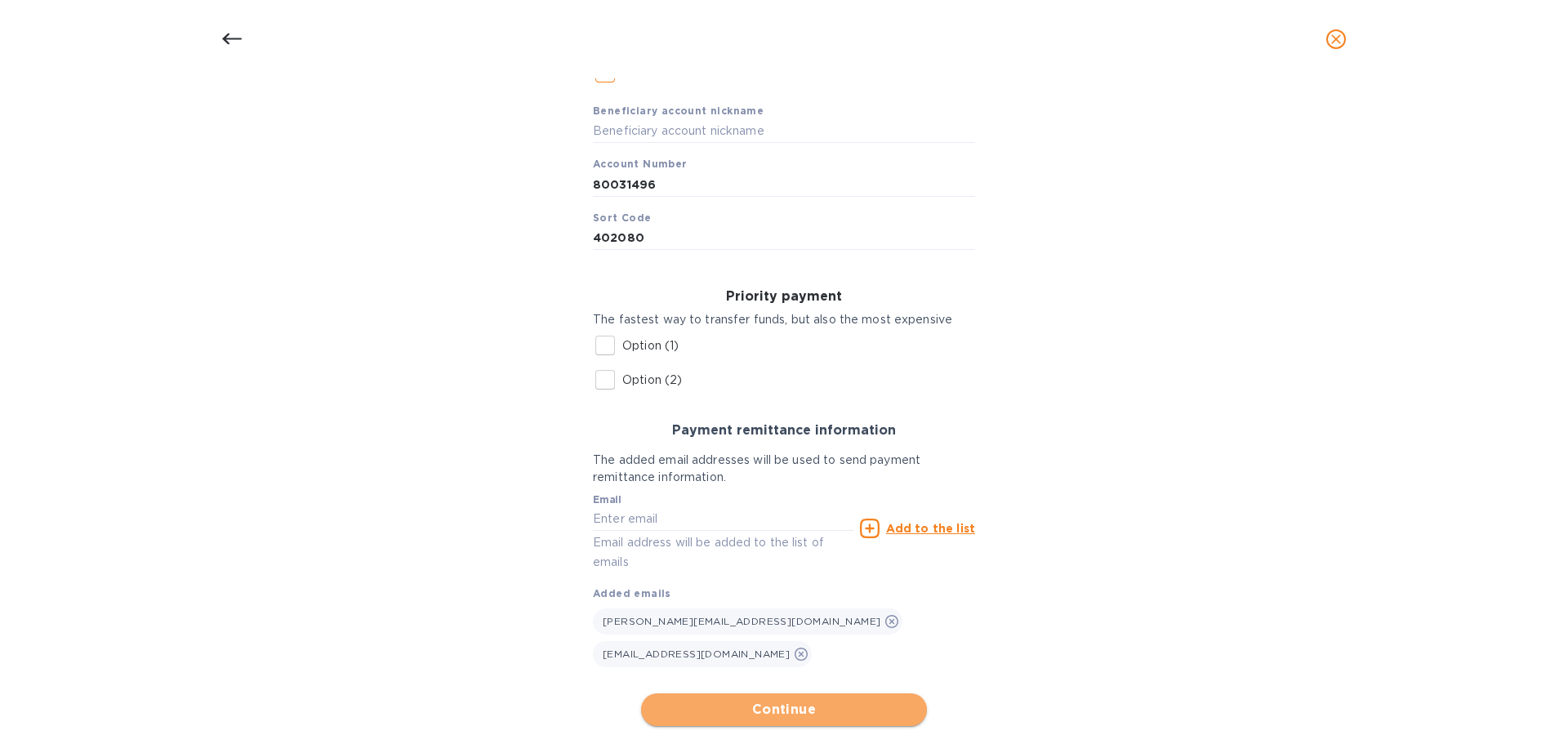
click at [779, 700] on span "Continue" at bounding box center [784, 710] width 260 height 20
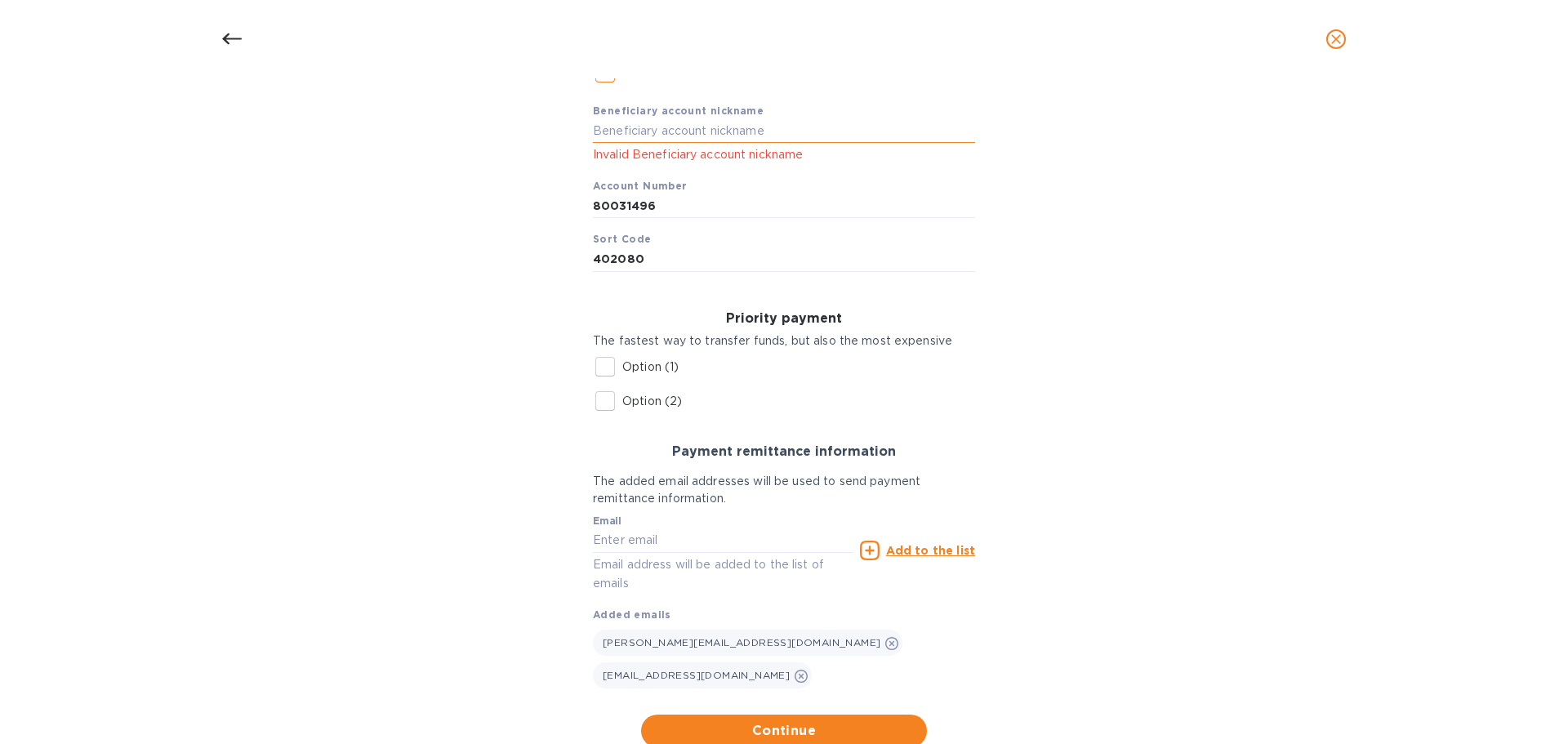
click at [596, 122] on input "text" at bounding box center [784, 131] width 382 height 24
type input "CARDINAL MARITIME LTD"
click at [744, 219] on div "Beneficiary account nickname CARDINAL MARITIME LTD Invalid Beneficiary account …" at bounding box center [784, 181] width 382 height 182
click at [735, 198] on input "80031496" at bounding box center [784, 206] width 382 height 24
click at [756, 125] on input "CARDINAL MARITIME LTD" at bounding box center [784, 131] width 382 height 24
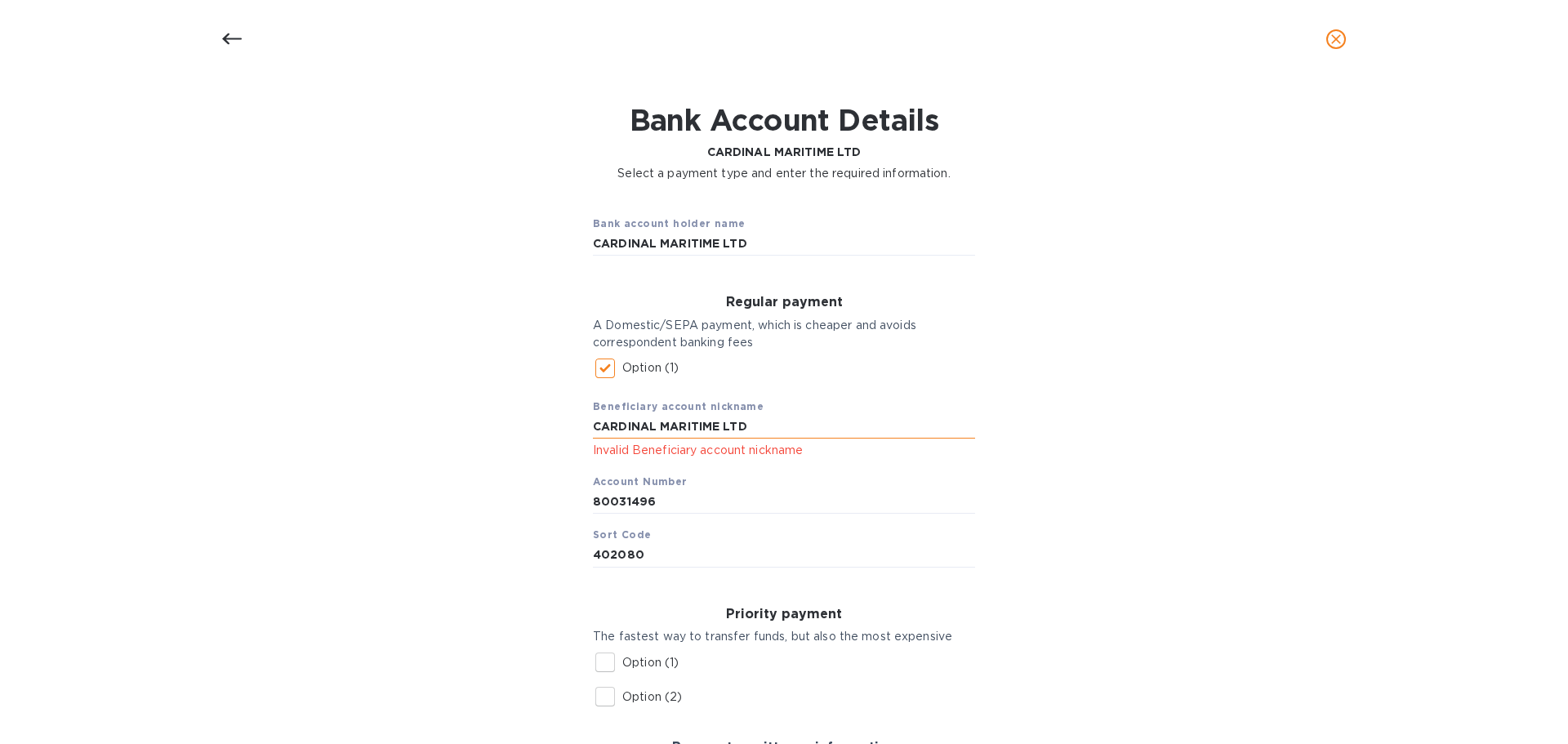
scroll to position [82, 0]
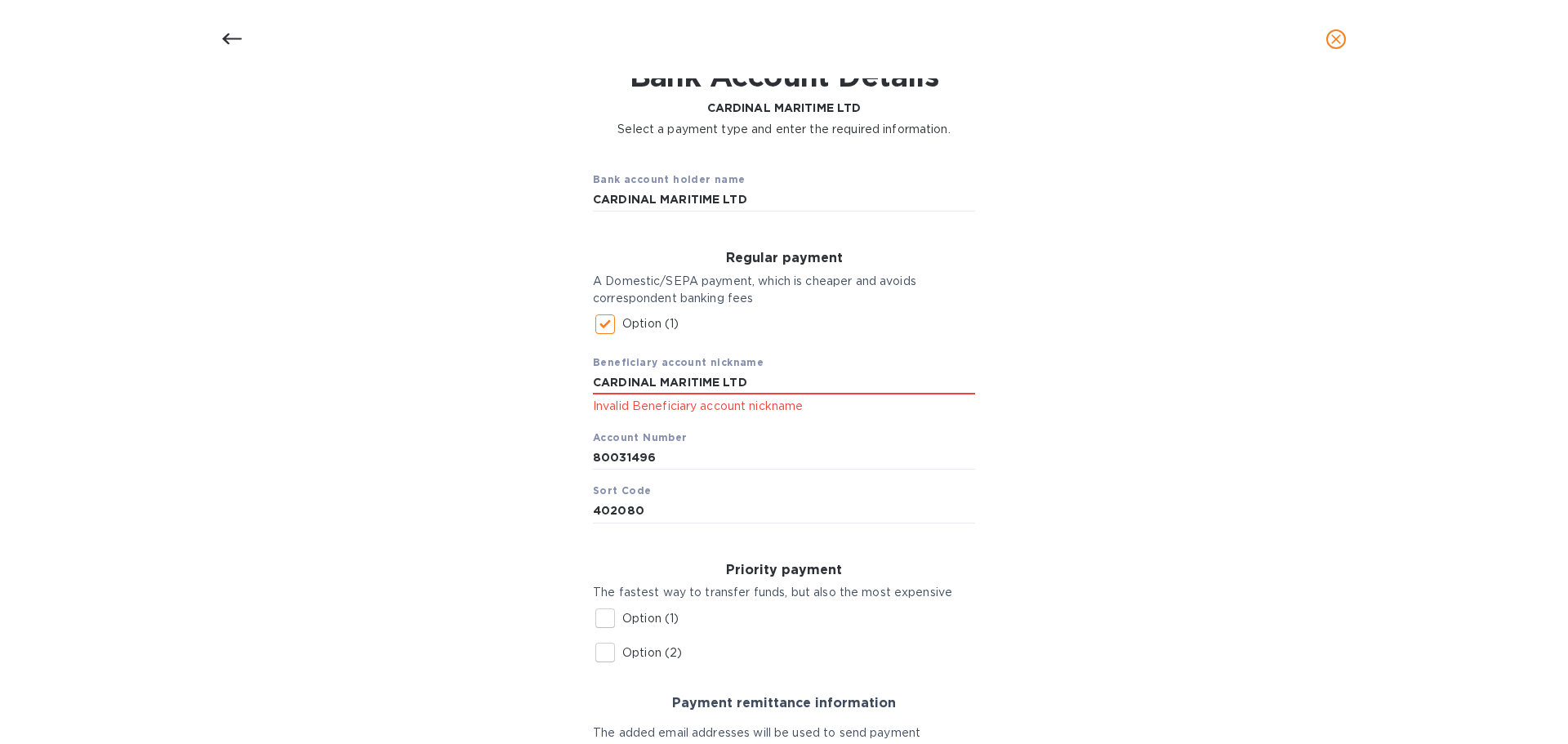
drag, startPoint x: 768, startPoint y: 381, endPoint x: 416, endPoint y: 376, distance: 352.0
click at [416, 376] on div "Bank account holder name CARDINAL MARITIME LTD Regular payment A Domestic/SEPA …" at bounding box center [784, 578] width 1525 height 861
type input "C"
drag, startPoint x: 756, startPoint y: 198, endPoint x: 564, endPoint y: 204, distance: 192.1
click at [564, 204] on div "Bank account holder name CARDINAL MARITIME LTD Regular payment A Domestic/SEPA …" at bounding box center [784, 578] width 1525 height 861
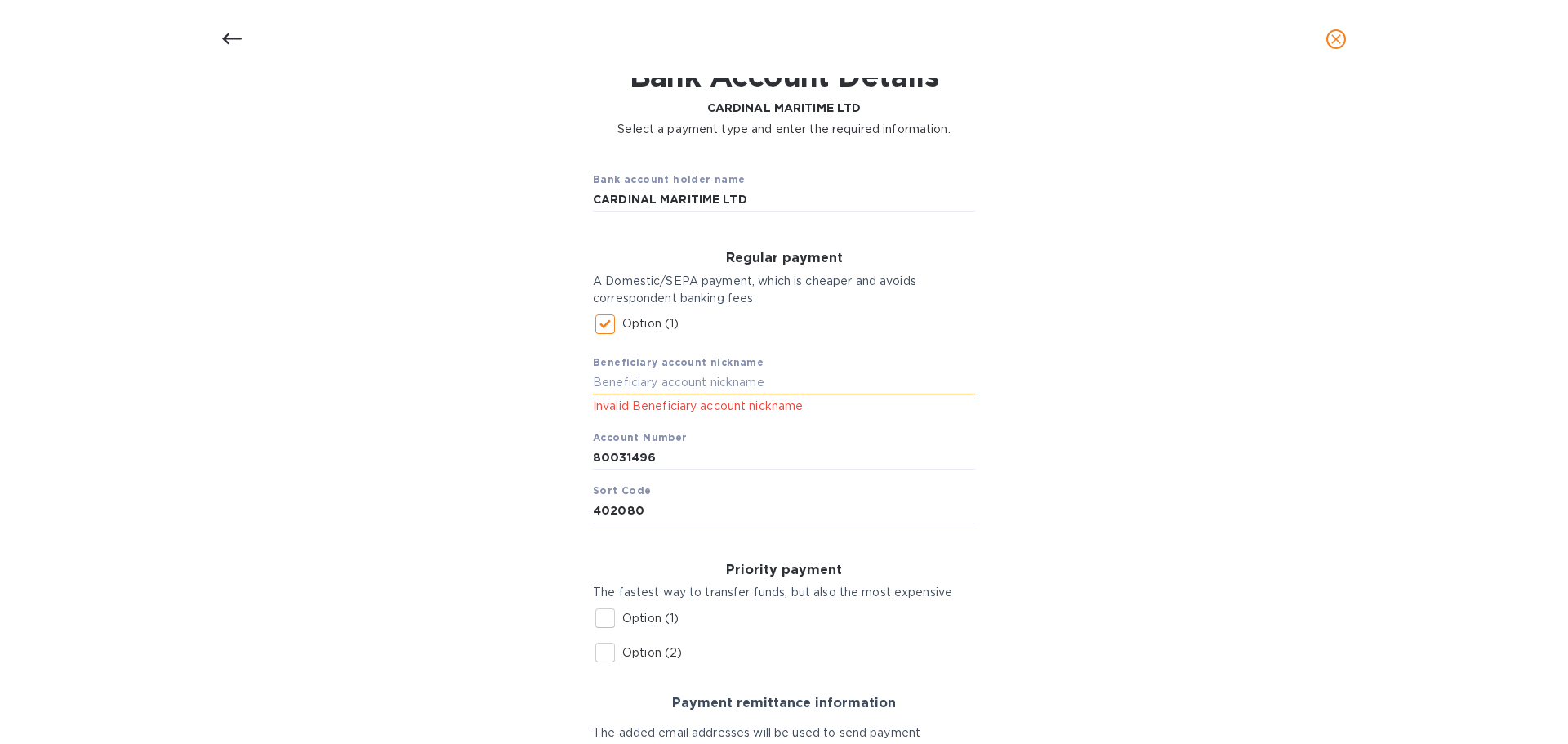
click at [603, 386] on input "text" at bounding box center [784, 383] width 382 height 24
paste input "CARDINAL MARITIME LTD"
type input "CARDINAL MARITIME LTD"
click at [682, 438] on div "Beneficiary account nickname CARDINAL MARITIME LTD Invalid Beneficiary account …" at bounding box center [784, 433] width 382 height 182
drag, startPoint x: 703, startPoint y: 462, endPoint x: 469, endPoint y: 468, distance: 234.1
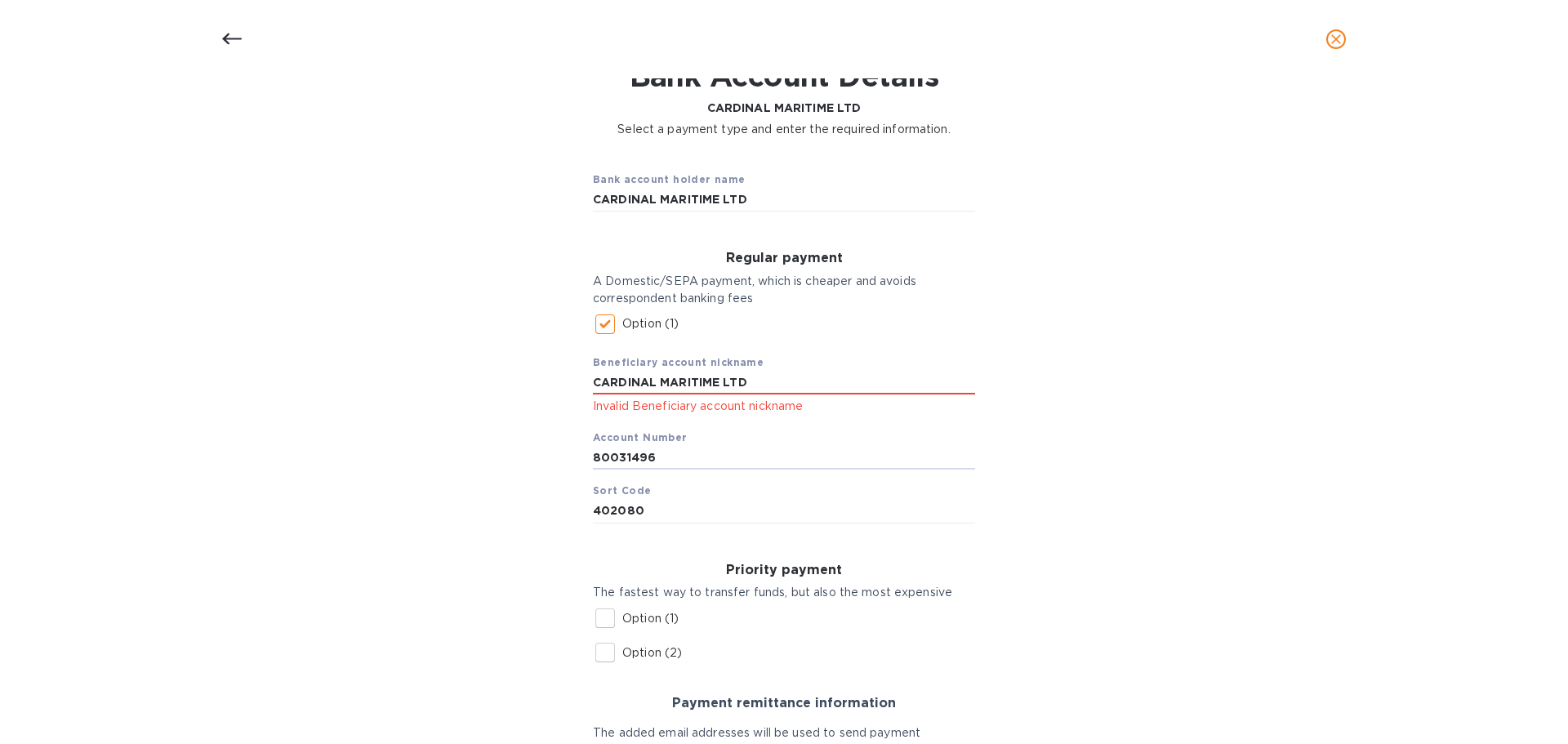
click at [469, 468] on div "Bank account holder name CARDINAL MARITIME LTD Regular payment A Domestic/SEPA …" at bounding box center [784, 578] width 1525 height 861
type input "80031496"
click at [719, 505] on input "402080" at bounding box center [784, 511] width 382 height 24
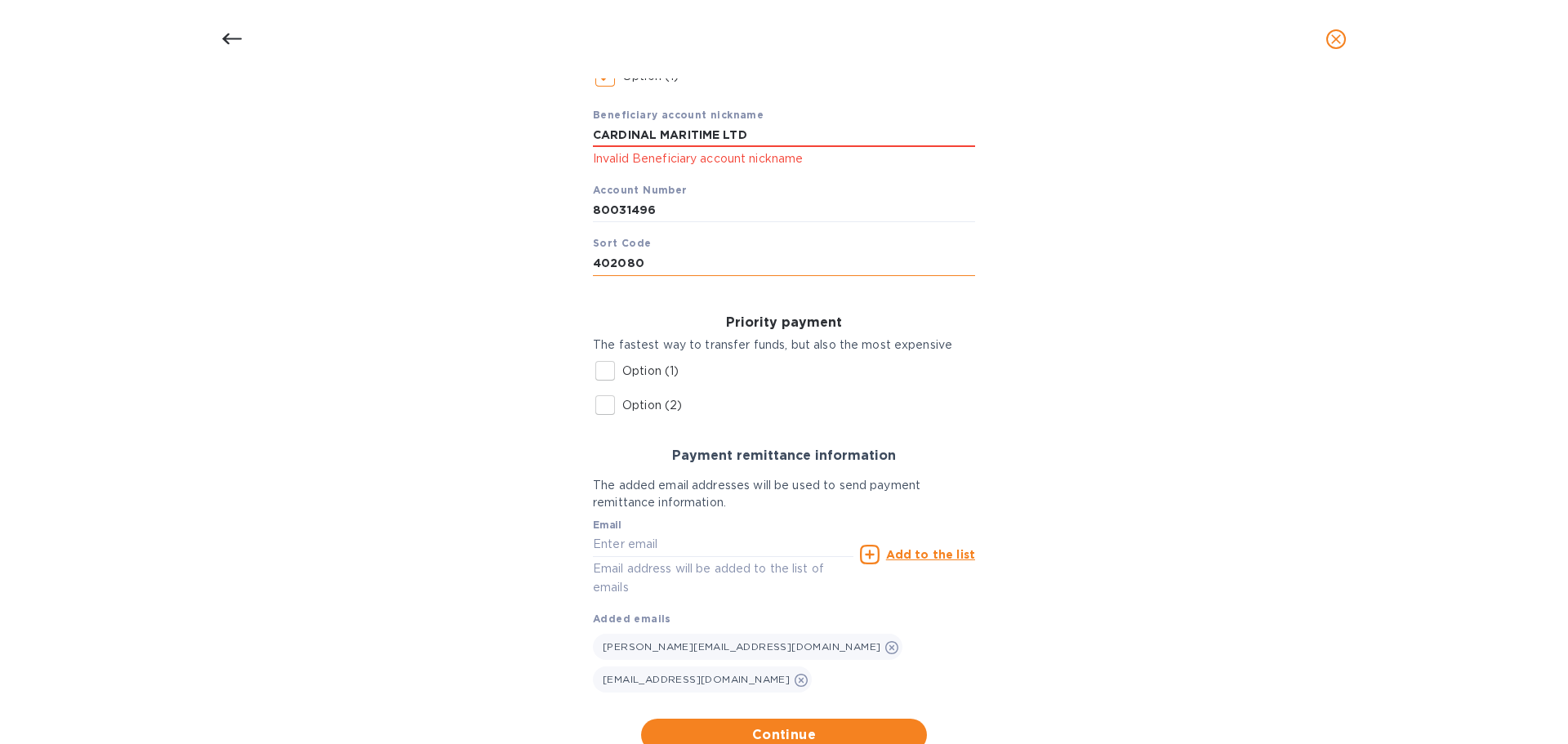
scroll to position [355, 0]
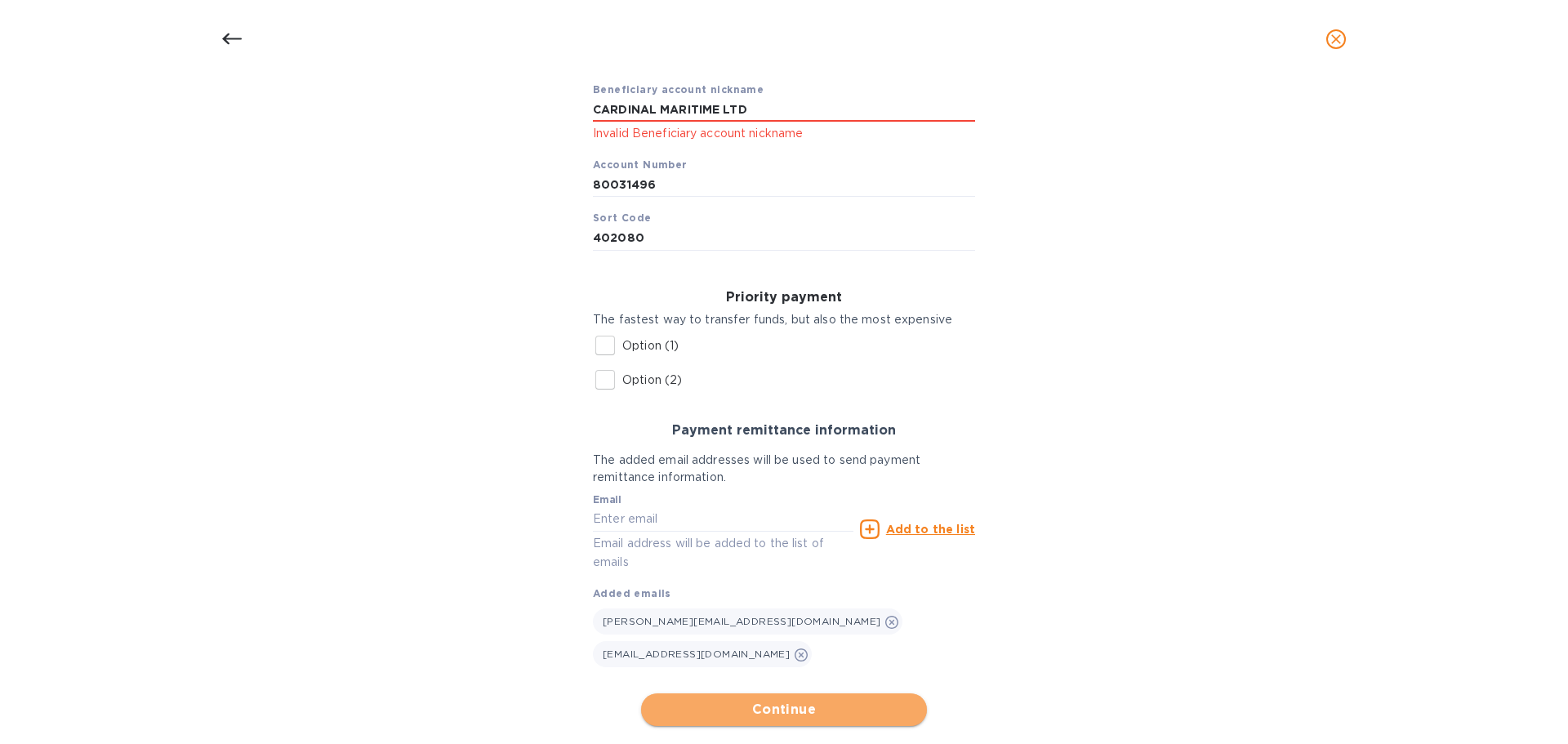
click at [784, 700] on span "Continue" at bounding box center [784, 710] width 260 height 20
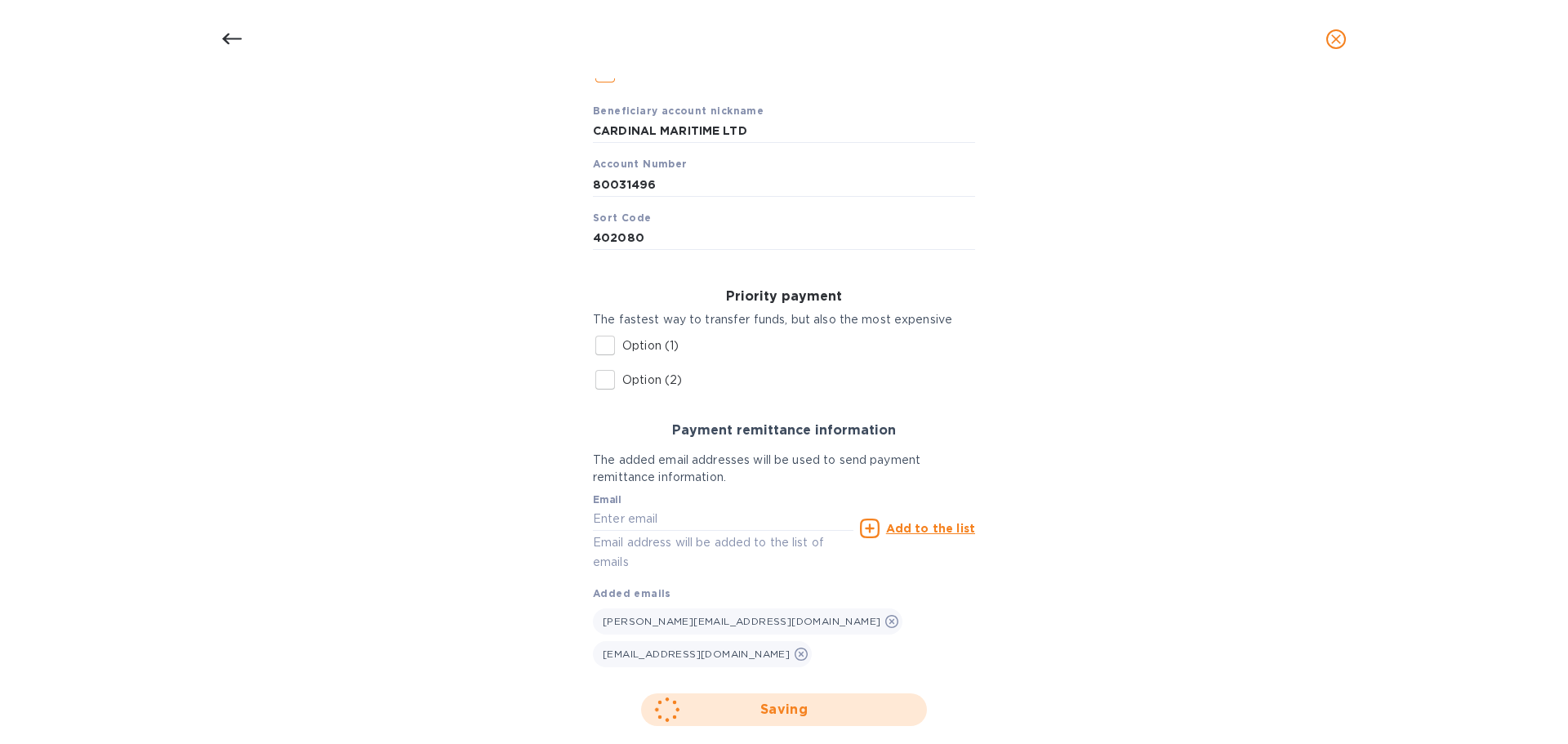
scroll to position [37, 0]
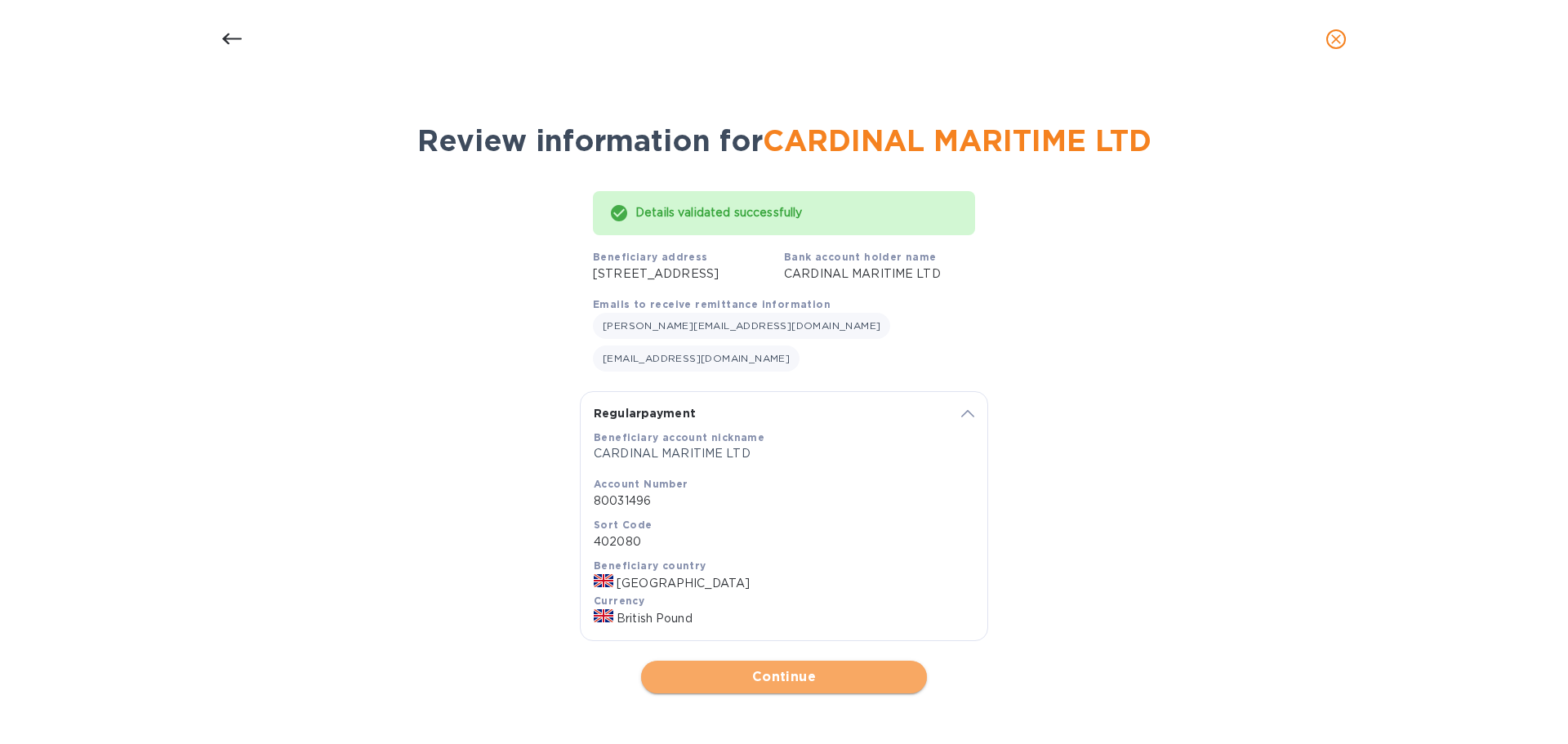
click at [811, 675] on span "Continue" at bounding box center [784, 677] width 260 height 20
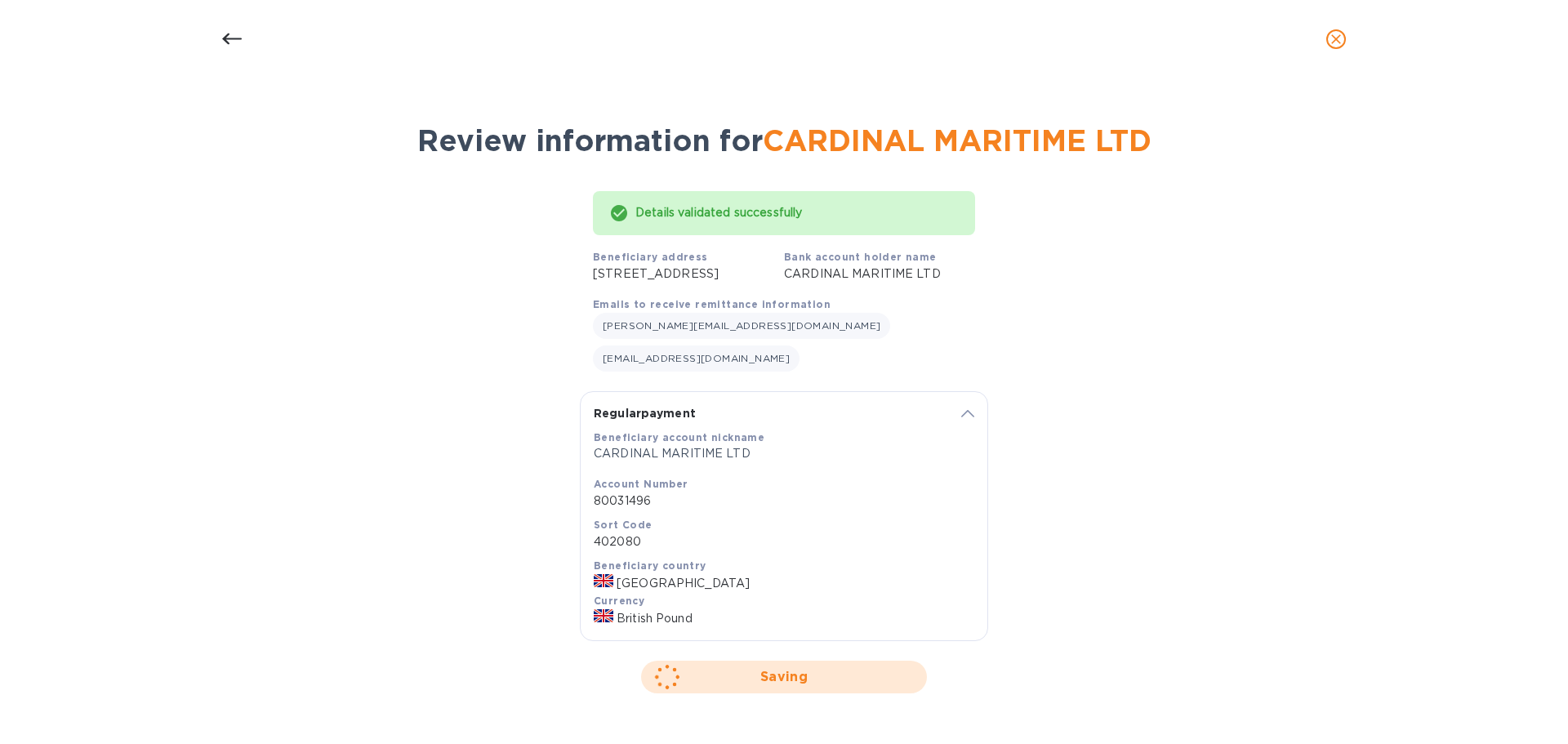
scroll to position [0, 0]
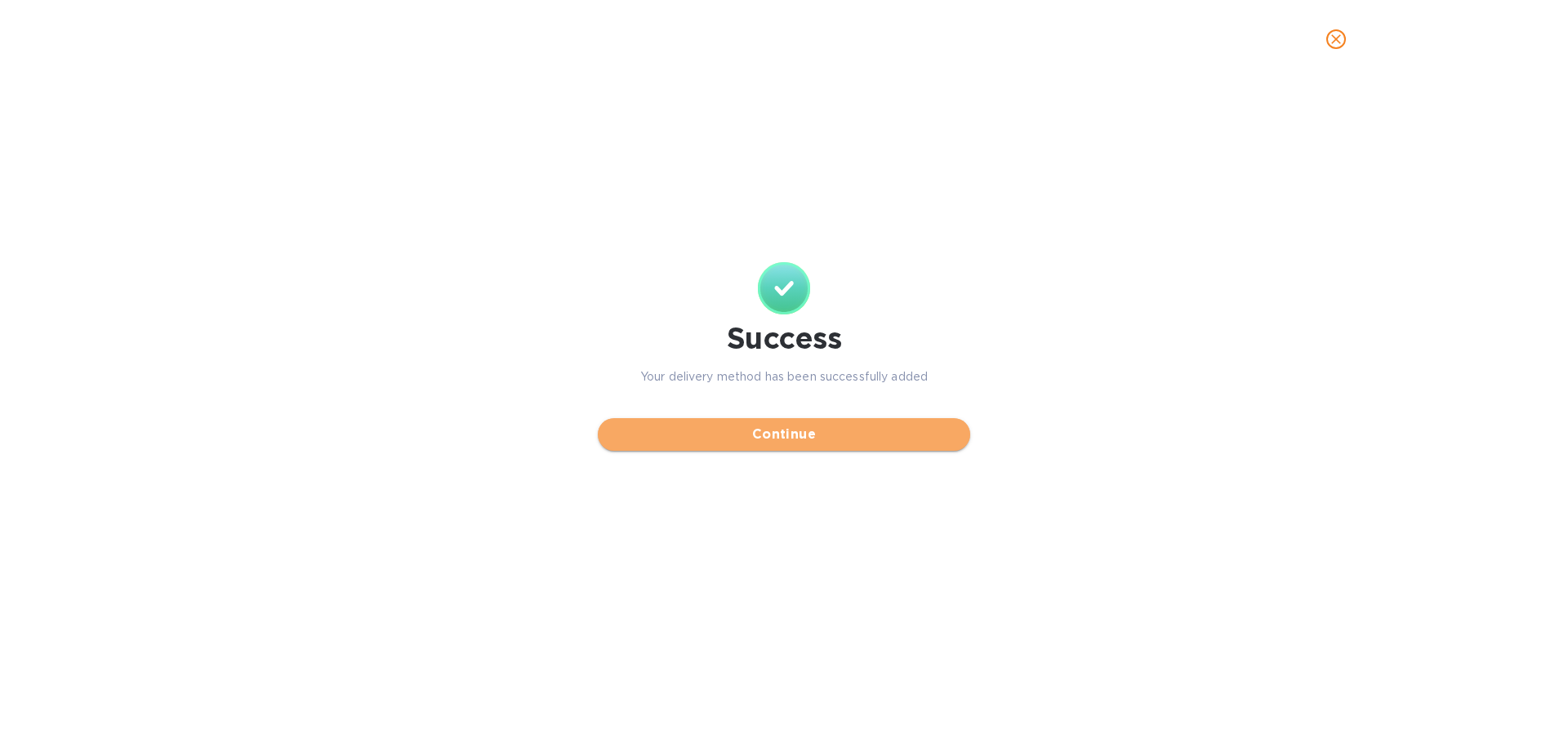
click at [797, 441] on span "Continue" at bounding box center [784, 434] width 346 height 20
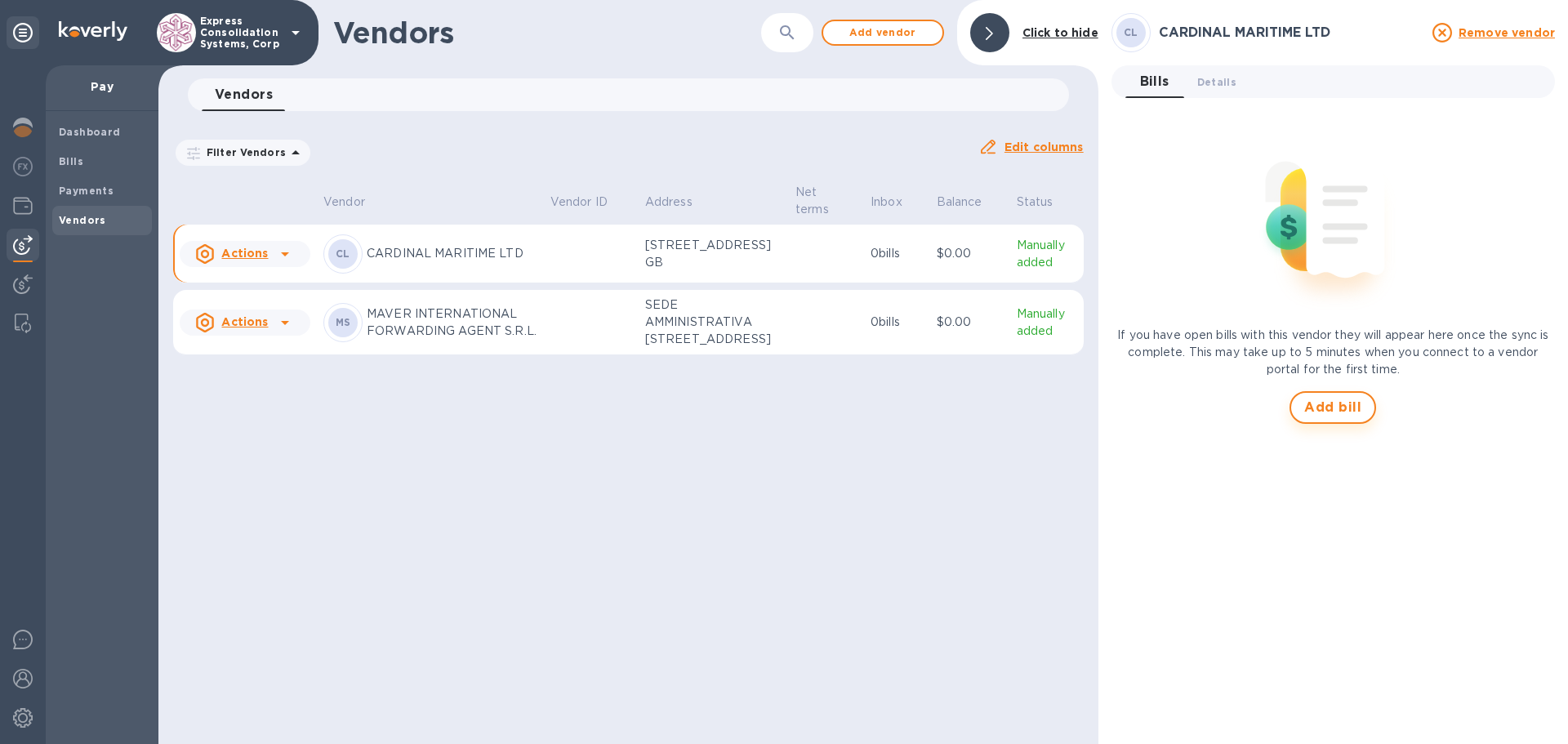
click at [1339, 411] on span "Add bill" at bounding box center [1333, 407] width 58 height 20
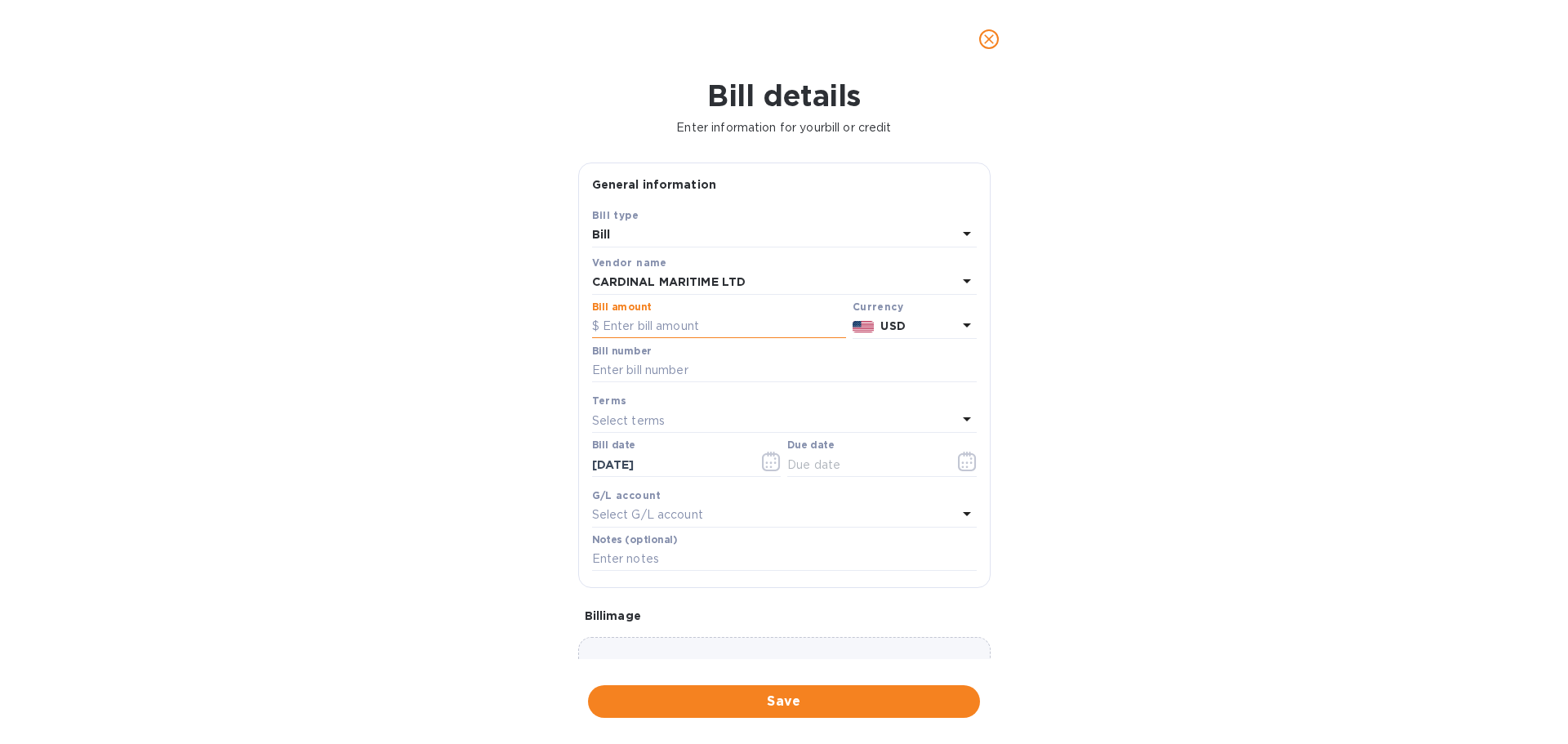
click at [638, 320] on input "text" at bounding box center [719, 327] width 254 height 24
click at [957, 322] on icon at bounding box center [966, 325] width 19 height 20
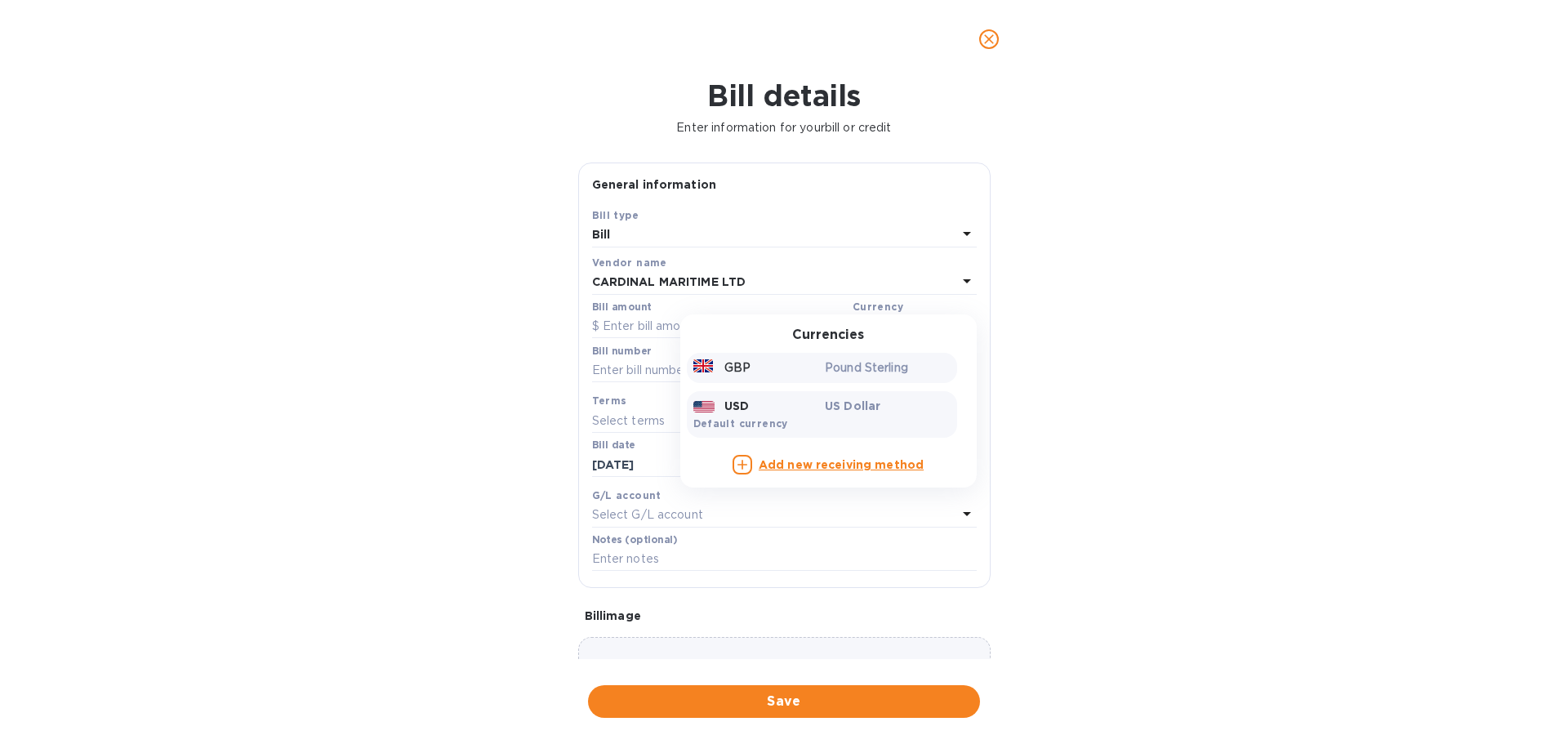
click at [745, 376] on div "GBP" at bounding box center [756, 368] width 132 height 24
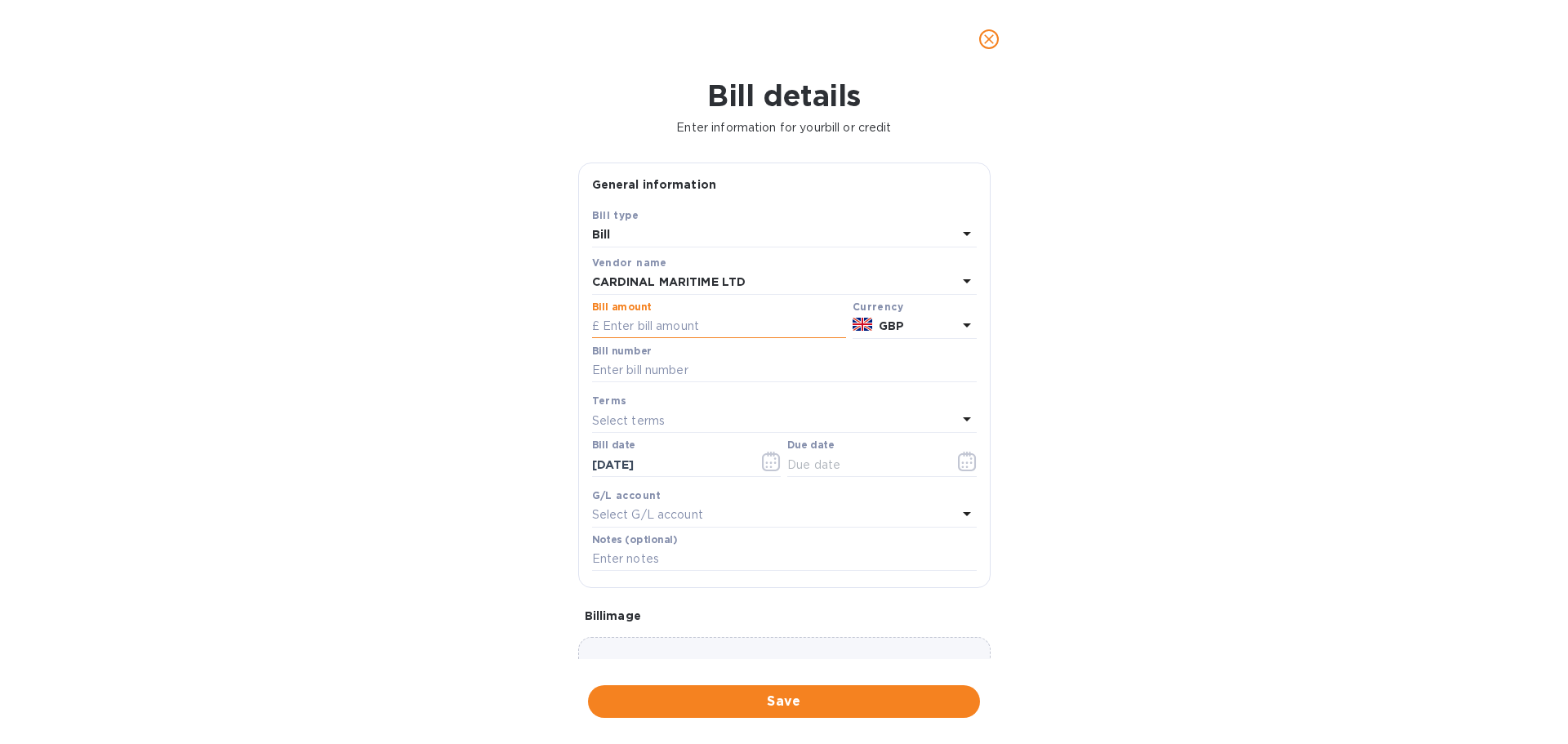
click at [634, 325] on input "text" at bounding box center [719, 327] width 254 height 24
type input "404.00"
click at [645, 374] on input "text" at bounding box center [784, 371] width 384 height 24
paste input "I0979564"
type input "I0979564"
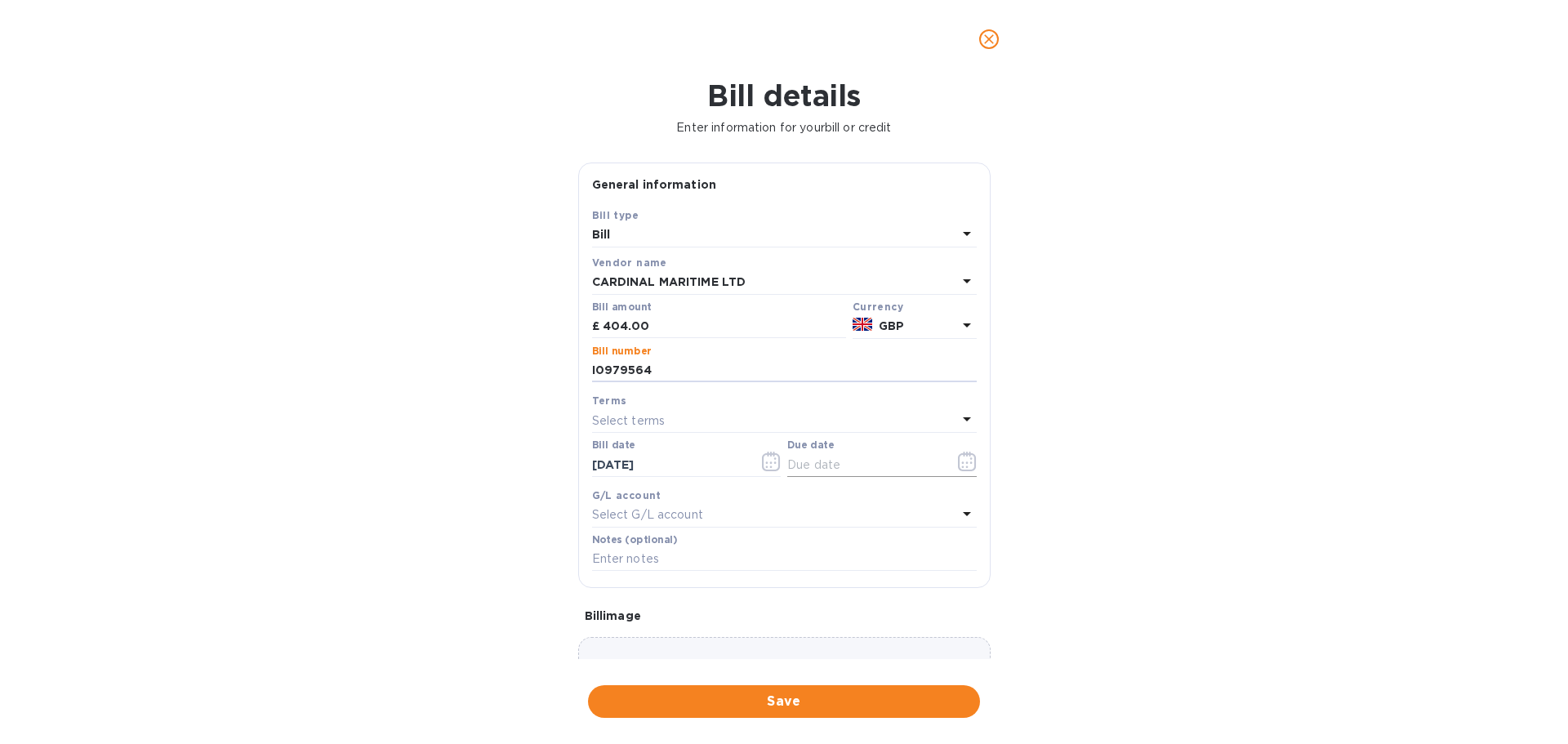
click at [969, 458] on icon "button" at bounding box center [970, 459] width 3 height 3
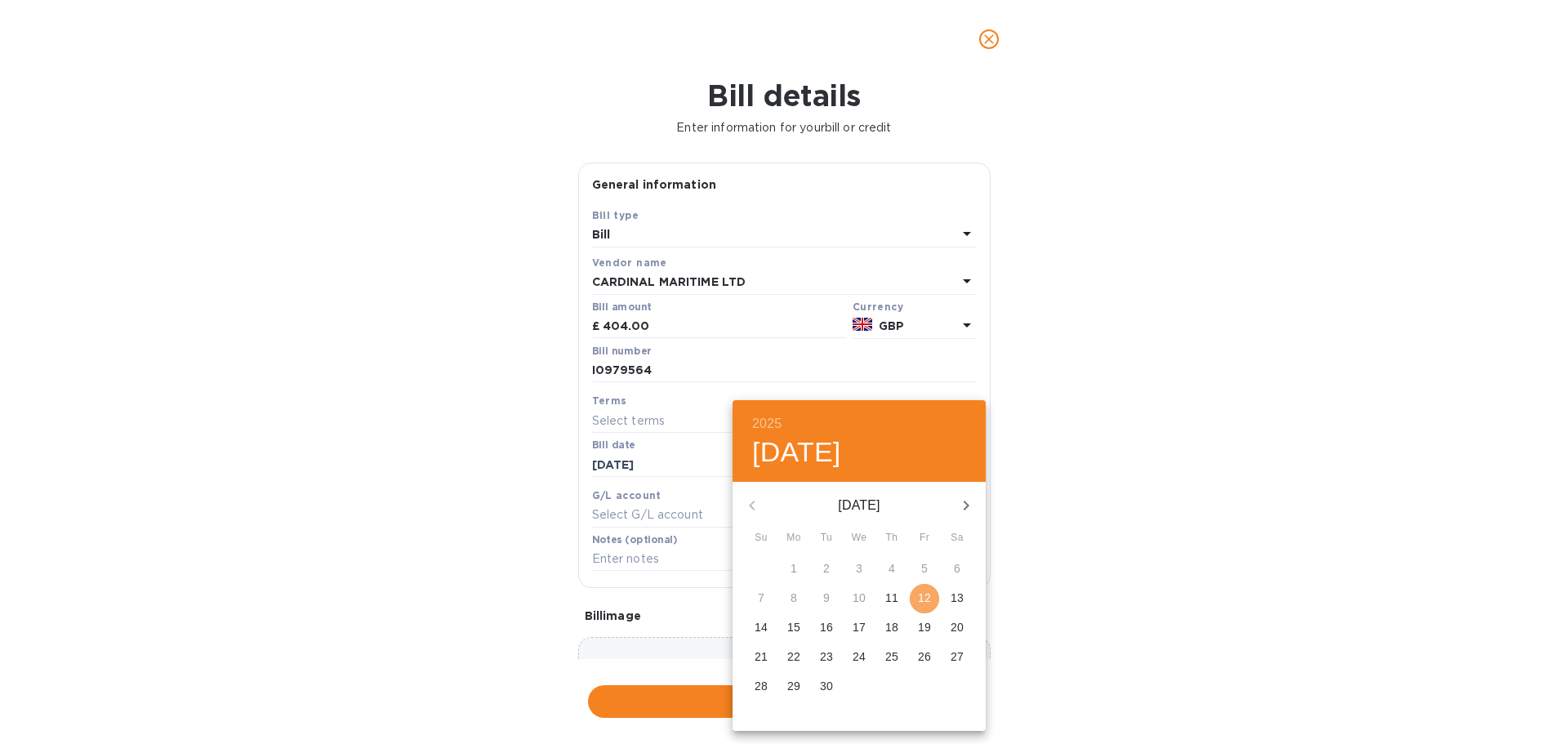
click at [918, 600] on p "12" at bounding box center [925, 598] width 13 height 17
type input "[DATE]"
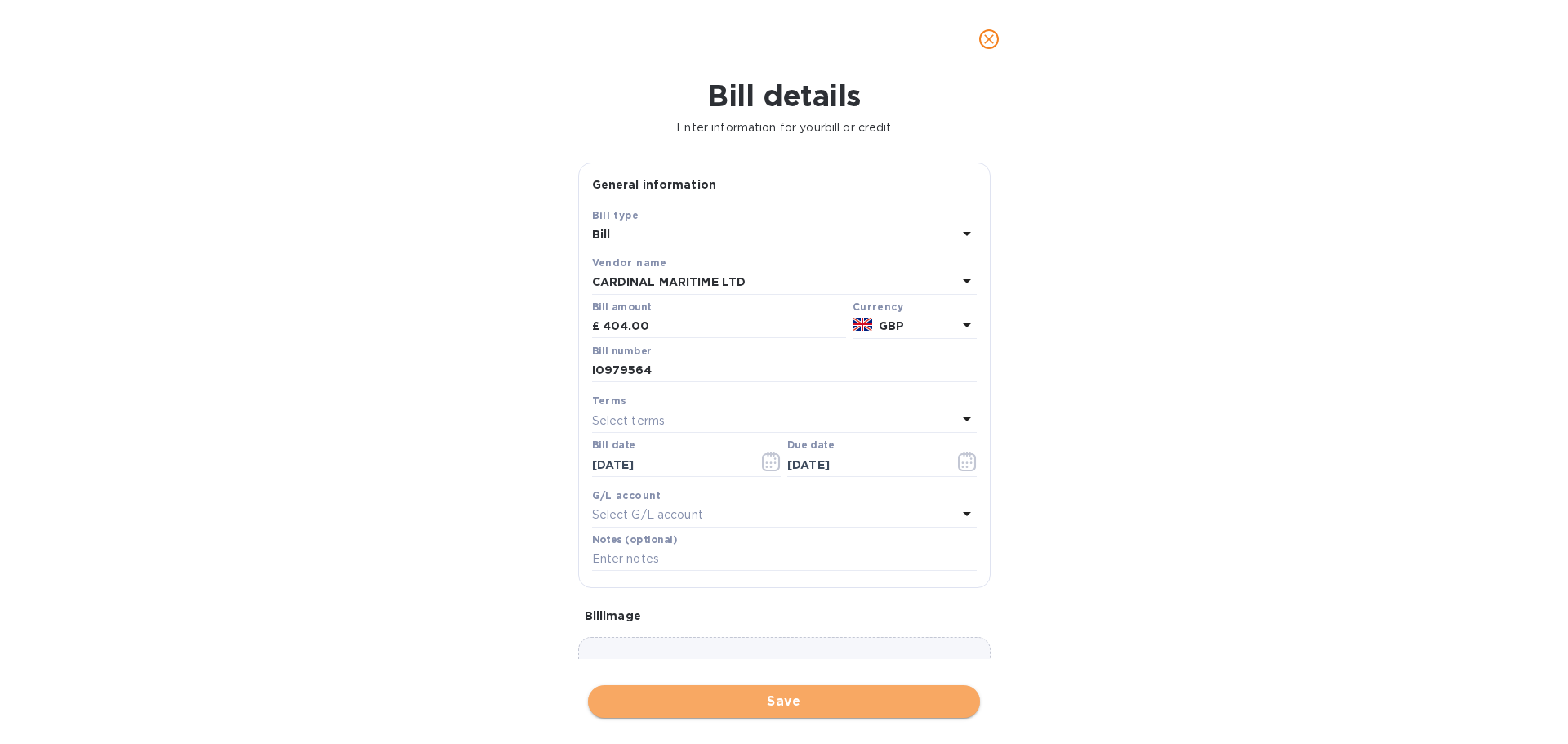
click at [810, 699] on span "Save" at bounding box center [784, 701] width 366 height 20
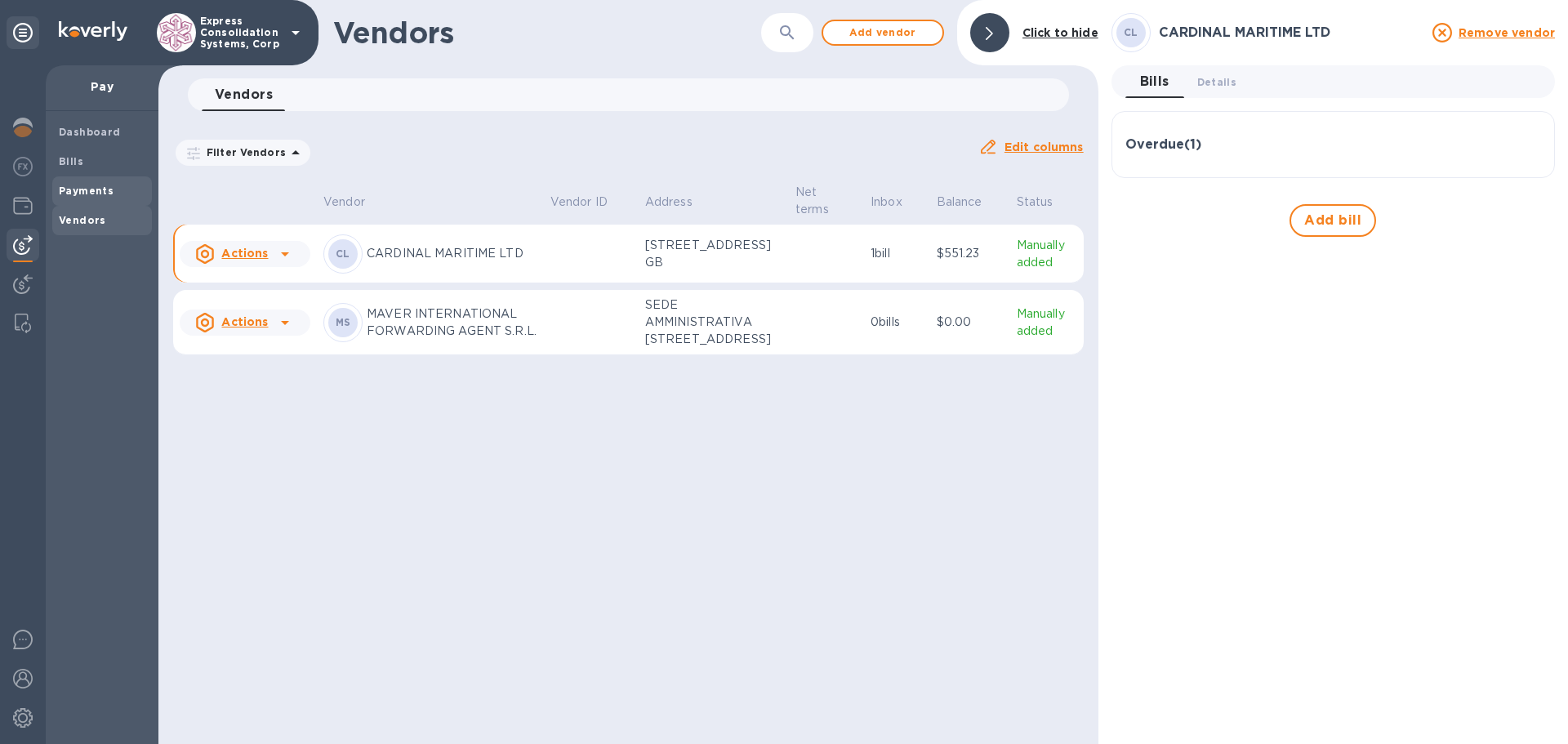
click at [77, 187] on b "Payments" at bounding box center [85, 190] width 55 height 12
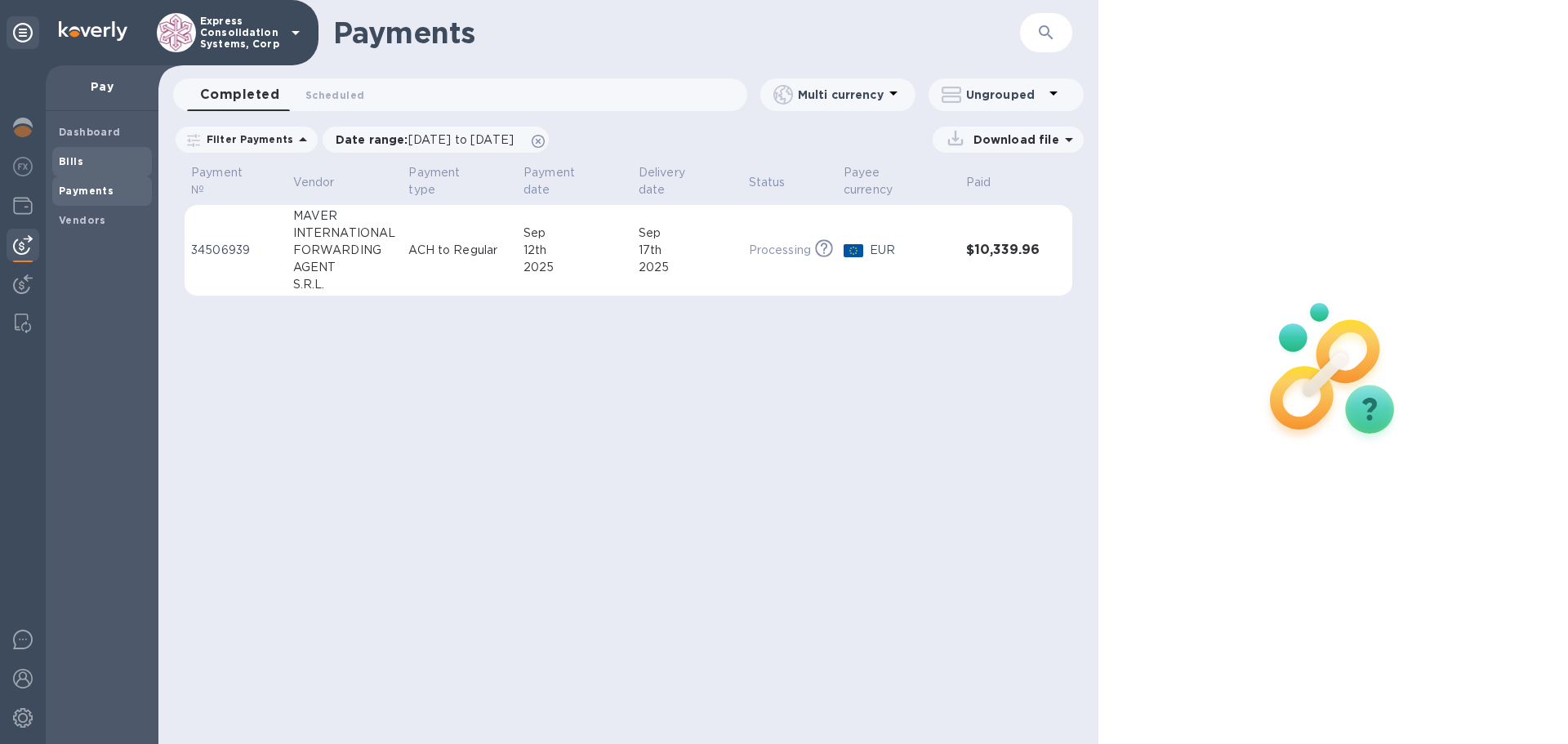
click at [58, 160] on div "Bills" at bounding box center [101, 162] width 99 height 30
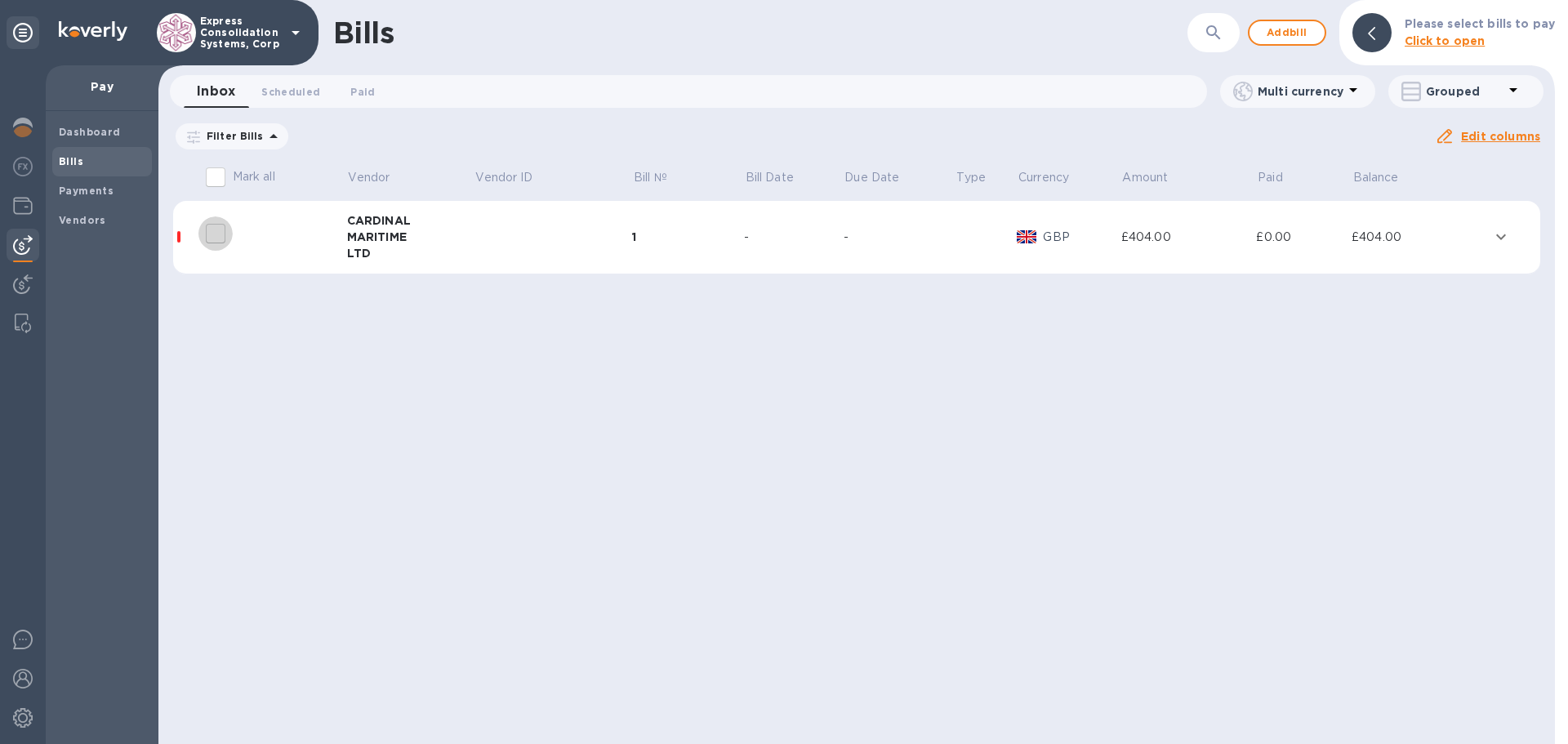
click at [211, 237] on input "decorative checkbox" at bounding box center [215, 233] width 34 height 34
checkbox input "false"
click at [220, 177] on input "Mark all" at bounding box center [215, 176] width 34 height 34
checkbox input "true"
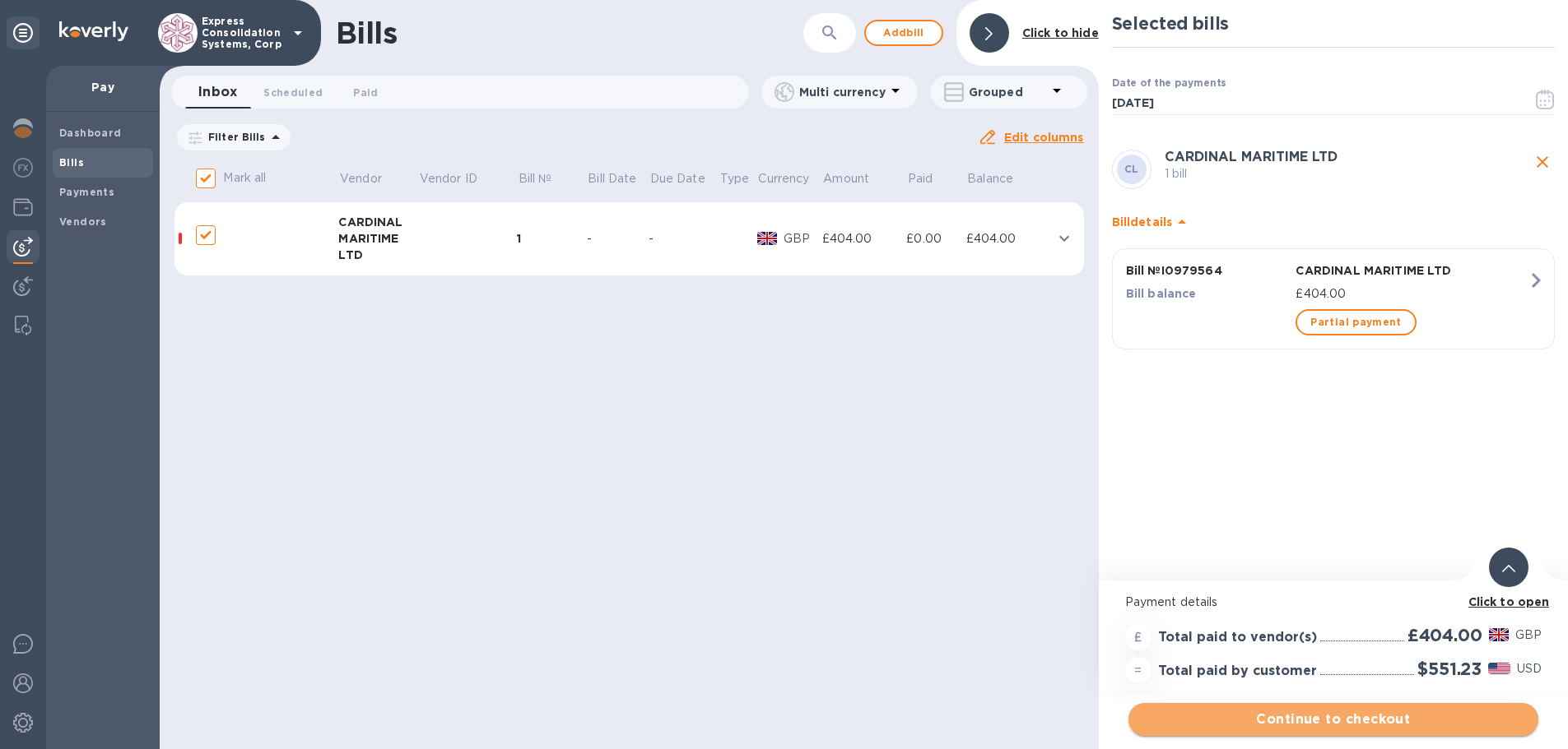
click at [1289, 722] on span "Continue to checkout" at bounding box center [1333, 719] width 384 height 20
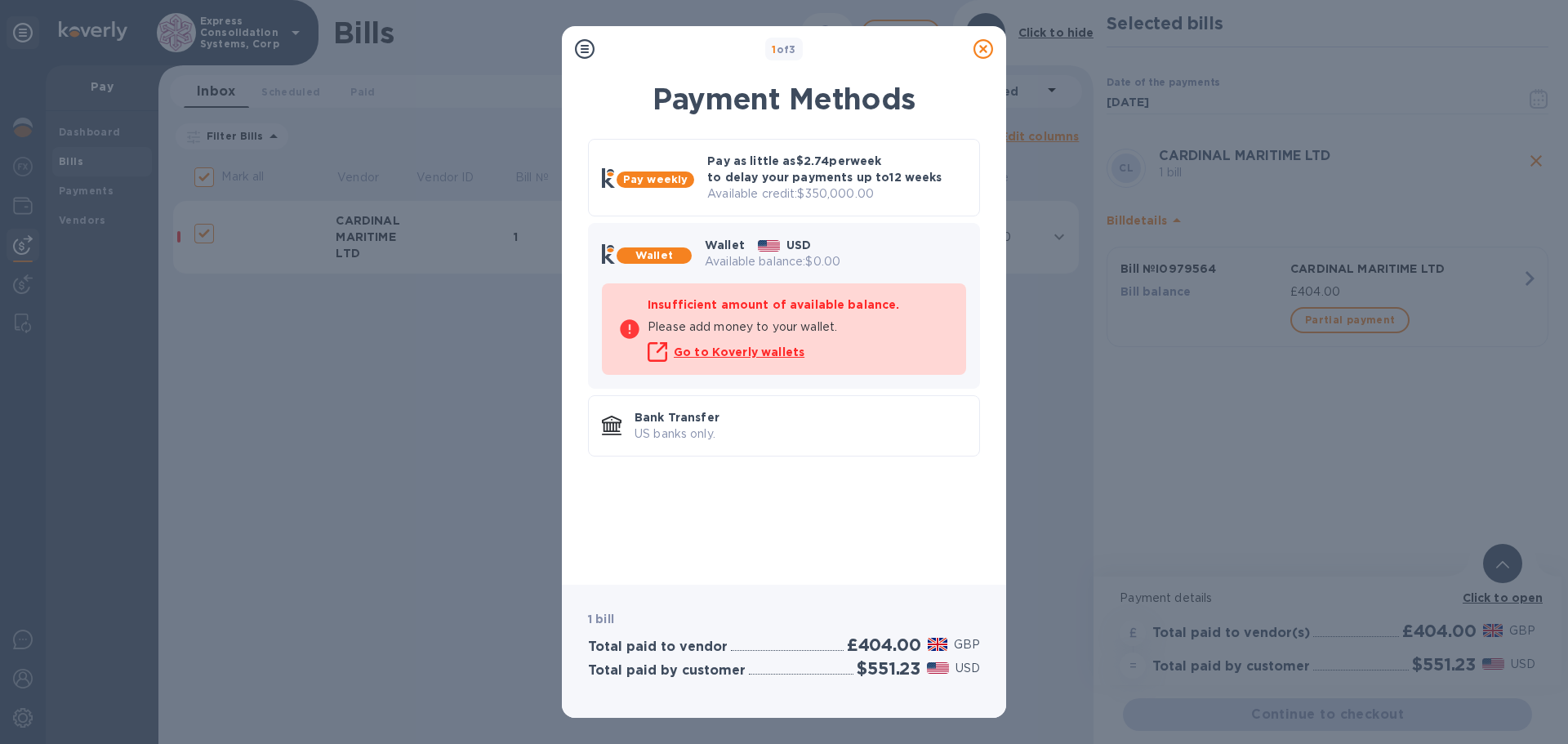
click at [579, 45] on icon at bounding box center [584, 48] width 19 height 20
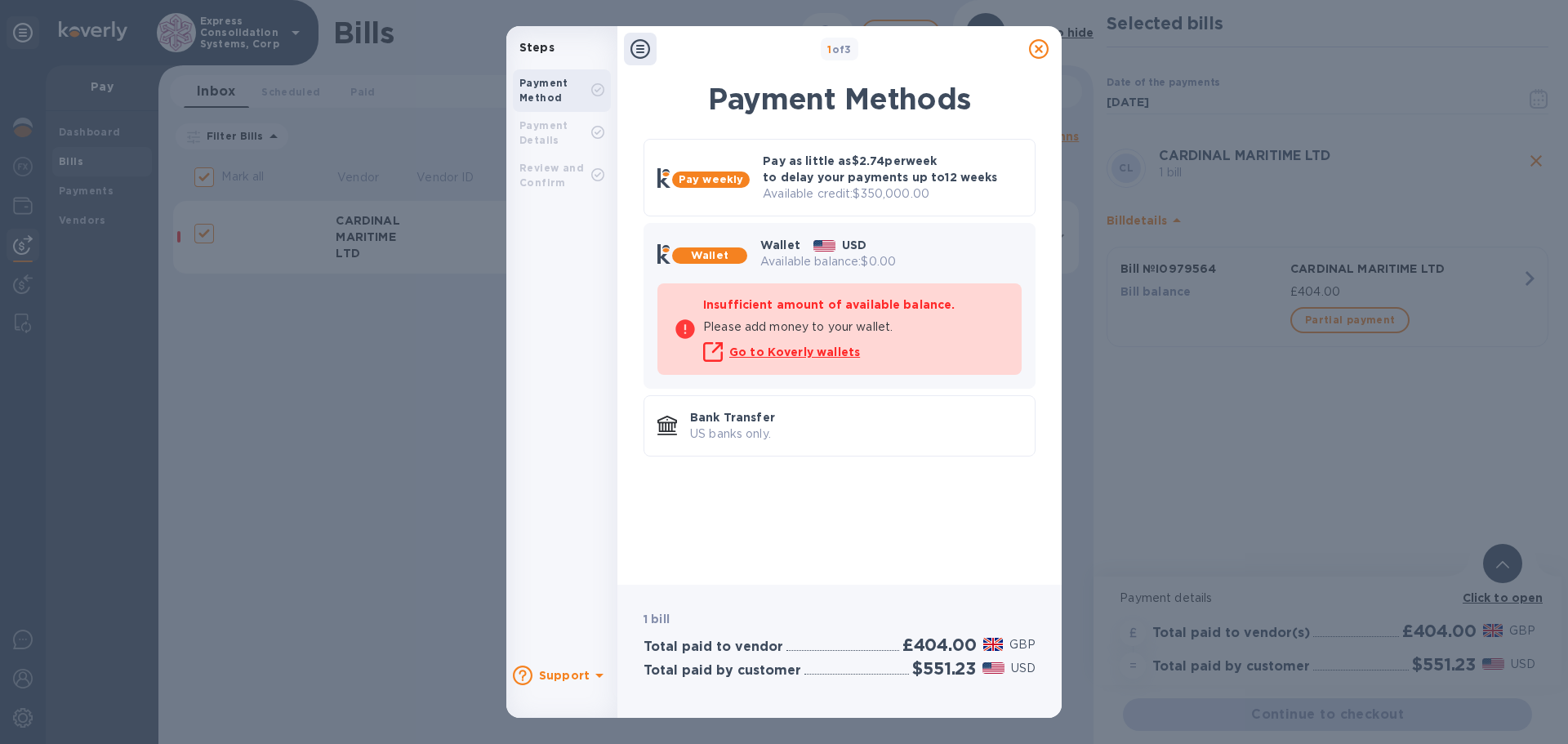
click at [725, 254] on b "Wallet" at bounding box center [709, 255] width 37 height 12
click at [847, 264] on p "Available balance: $0.00" at bounding box center [890, 262] width 261 height 17
click at [727, 417] on p "Bank Transfer" at bounding box center [855, 418] width 331 height 17
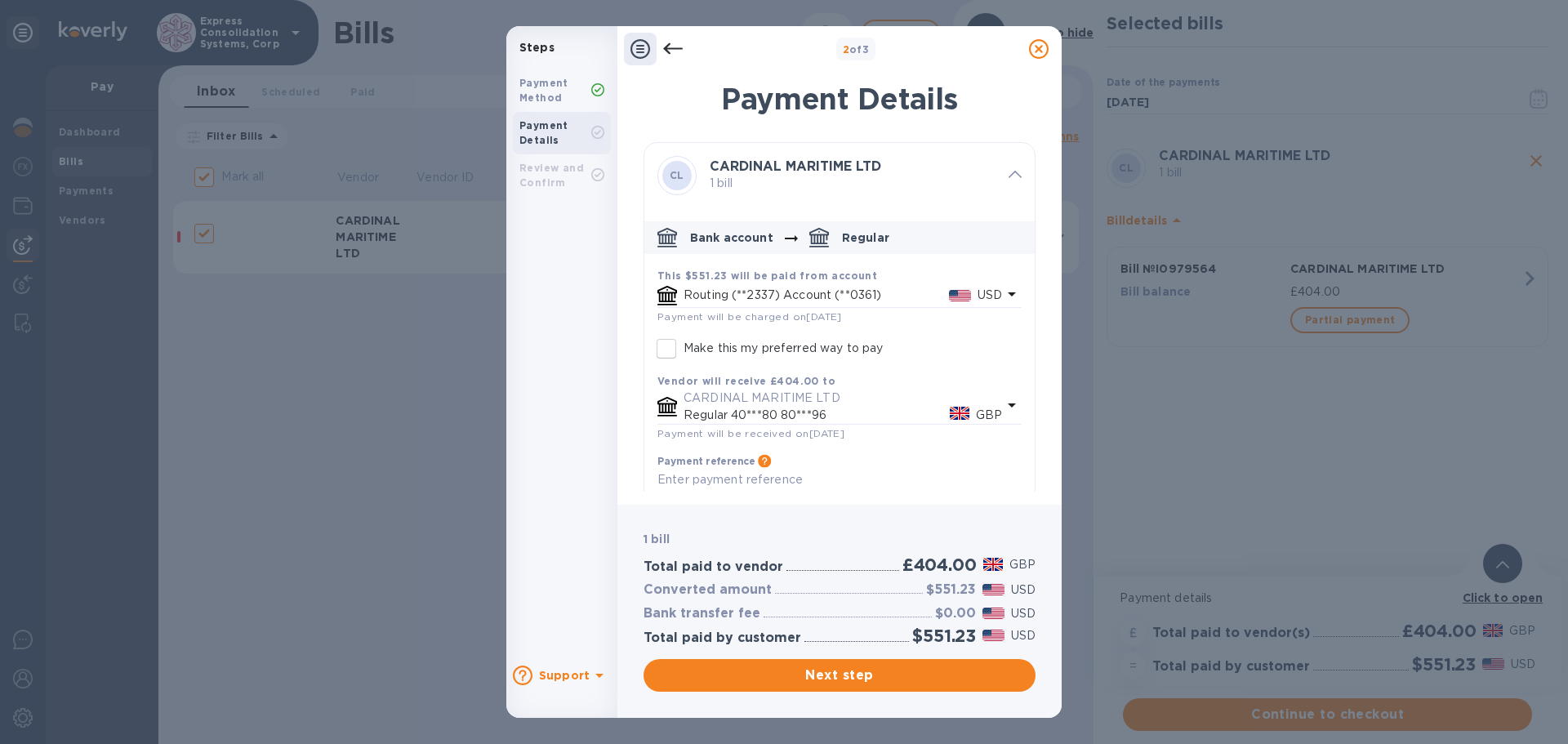
click at [661, 343] on input "Make this my preferred way to pay" at bounding box center [666, 348] width 34 height 34
checkbox input "true"
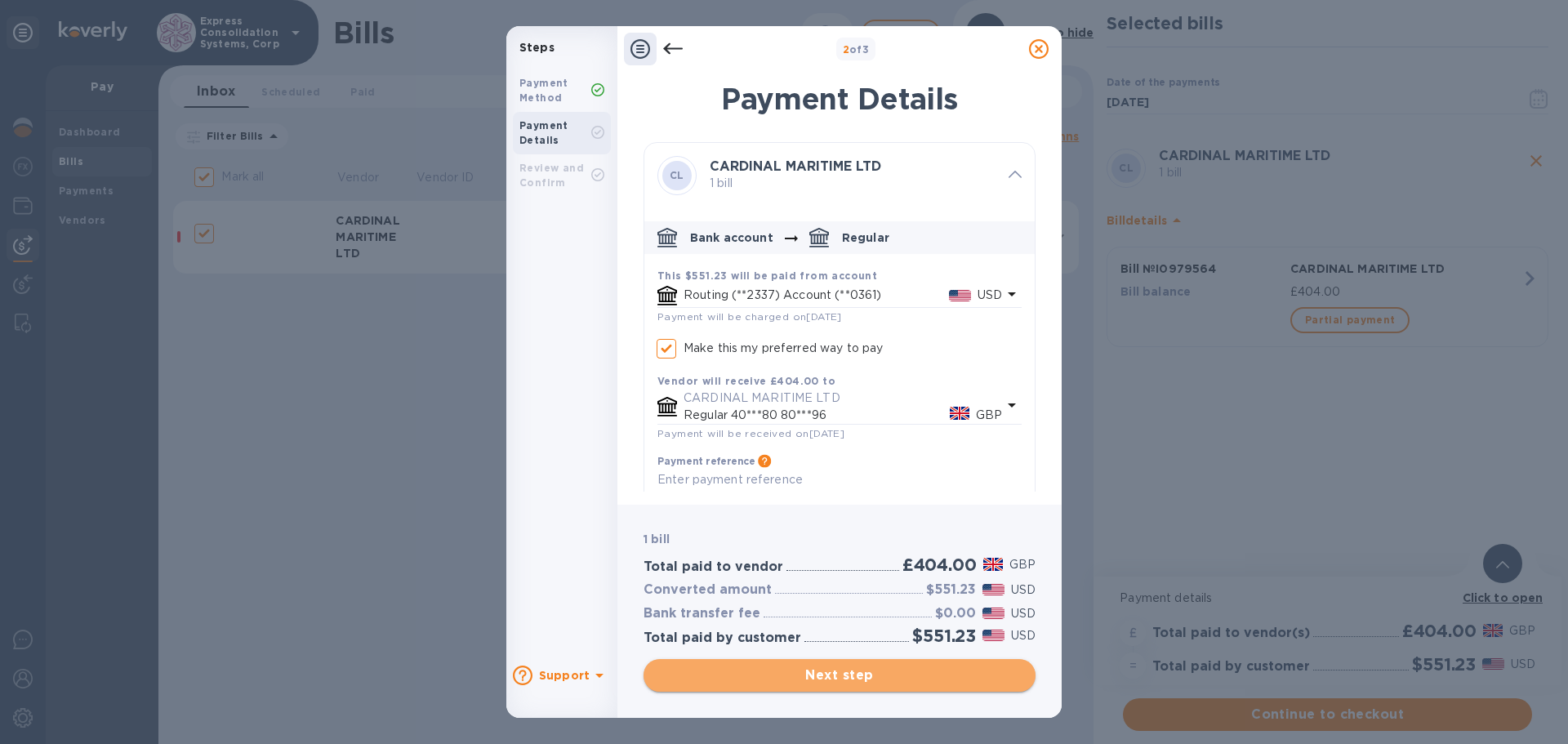
click at [900, 675] on span "Next step" at bounding box center [839, 675] width 366 height 20
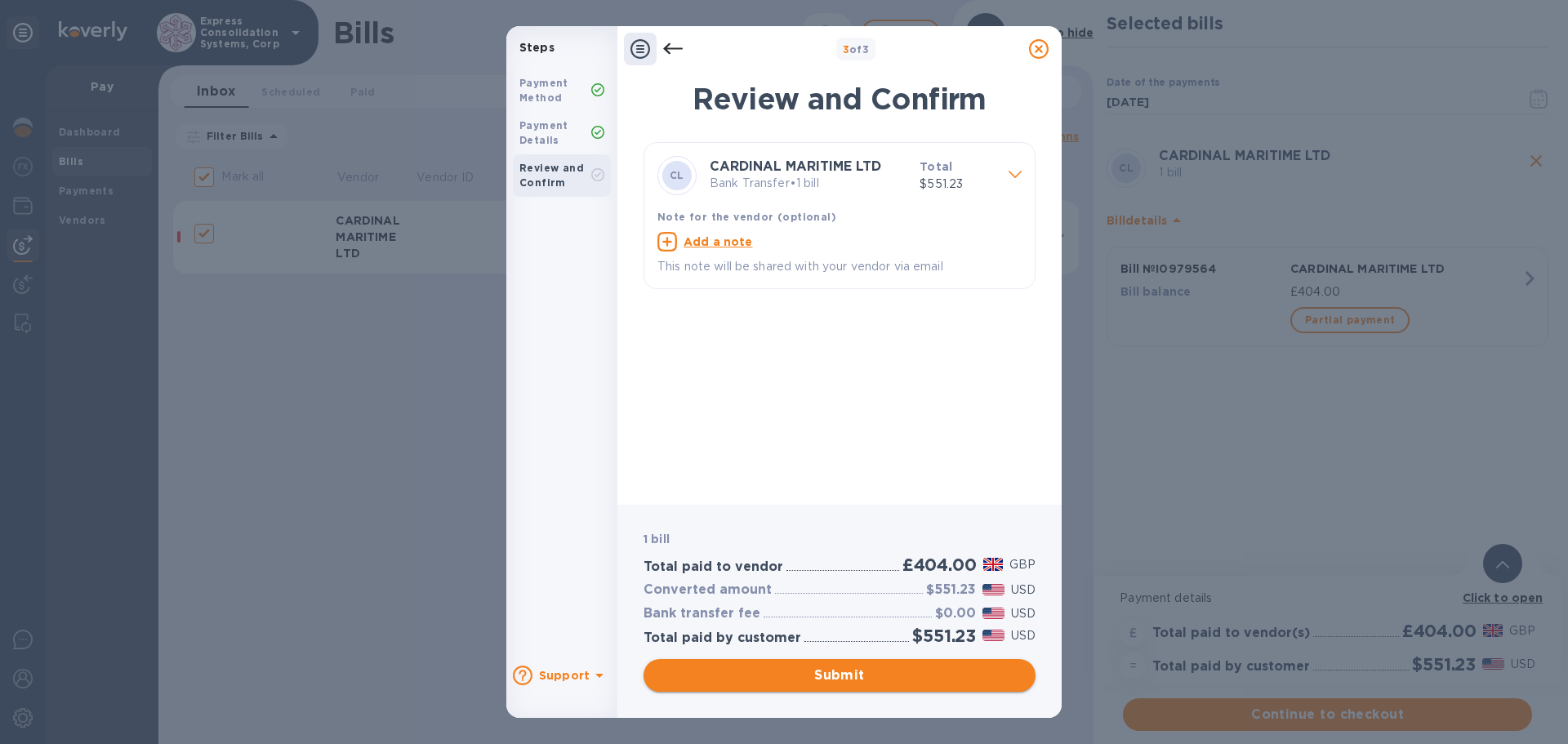
click at [900, 675] on span "Submit" at bounding box center [839, 675] width 366 height 20
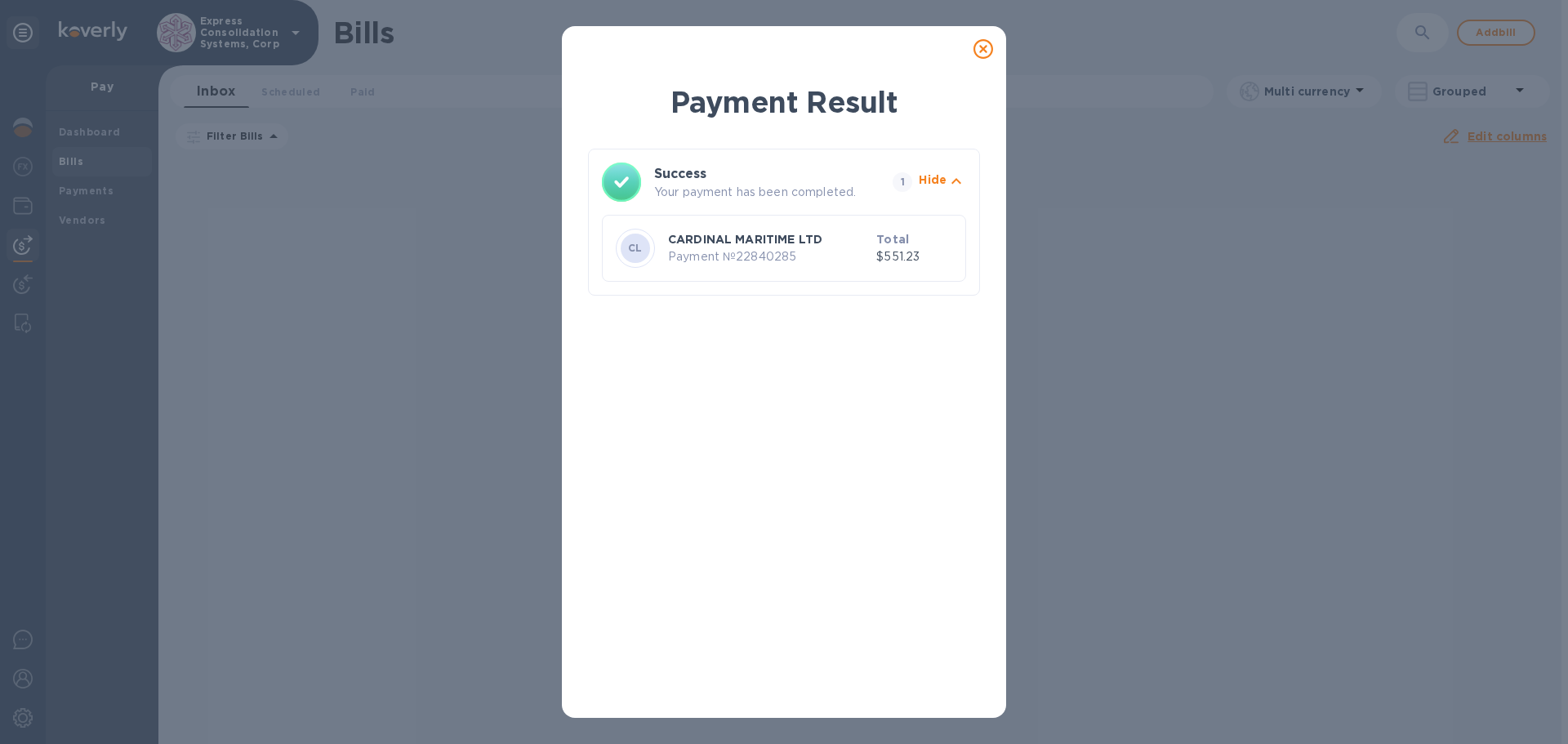
click at [981, 53] on icon at bounding box center [982, 48] width 19 height 20
